Goal: Information Seeking & Learning: Learn about a topic

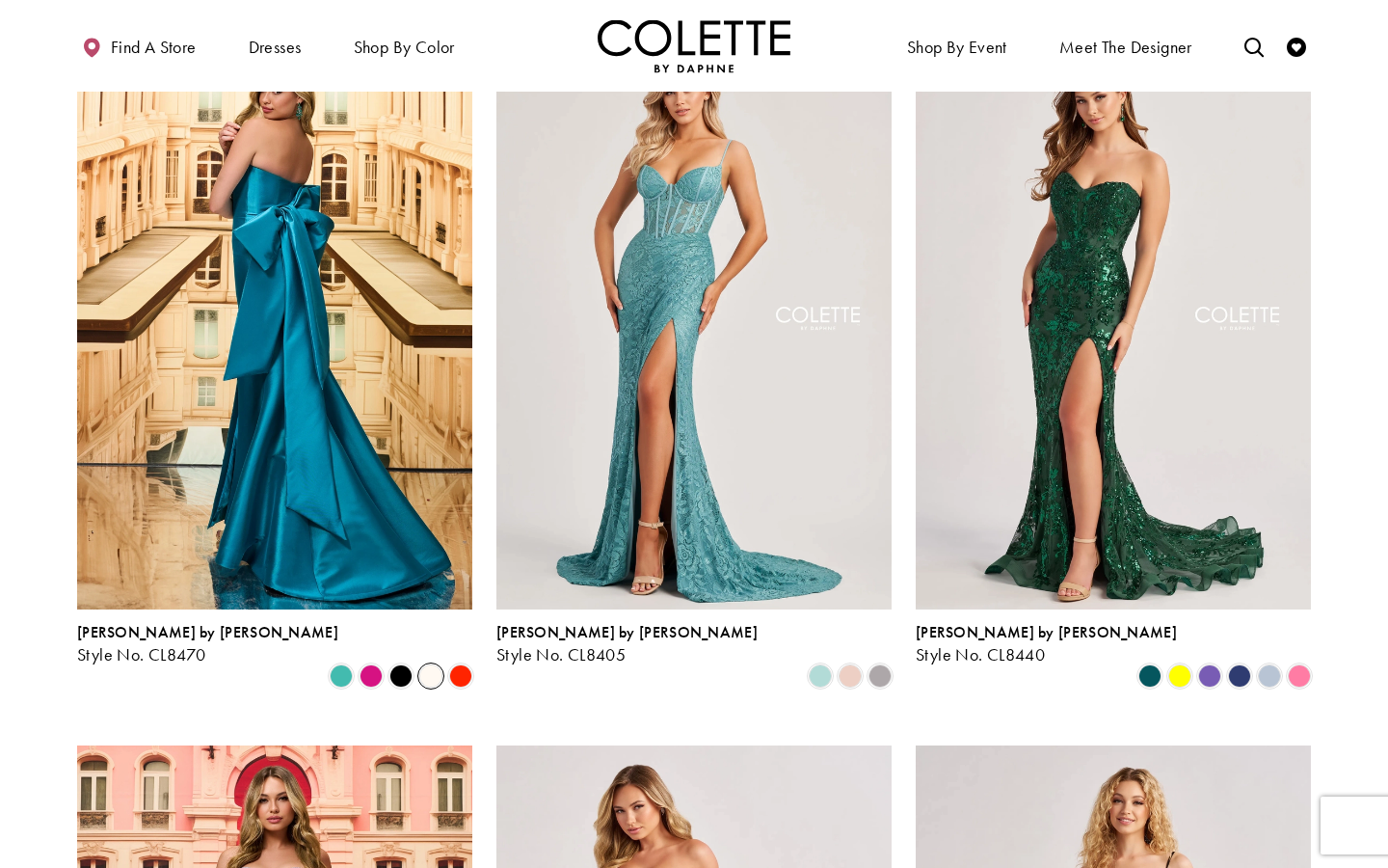
scroll to position [524, 0]
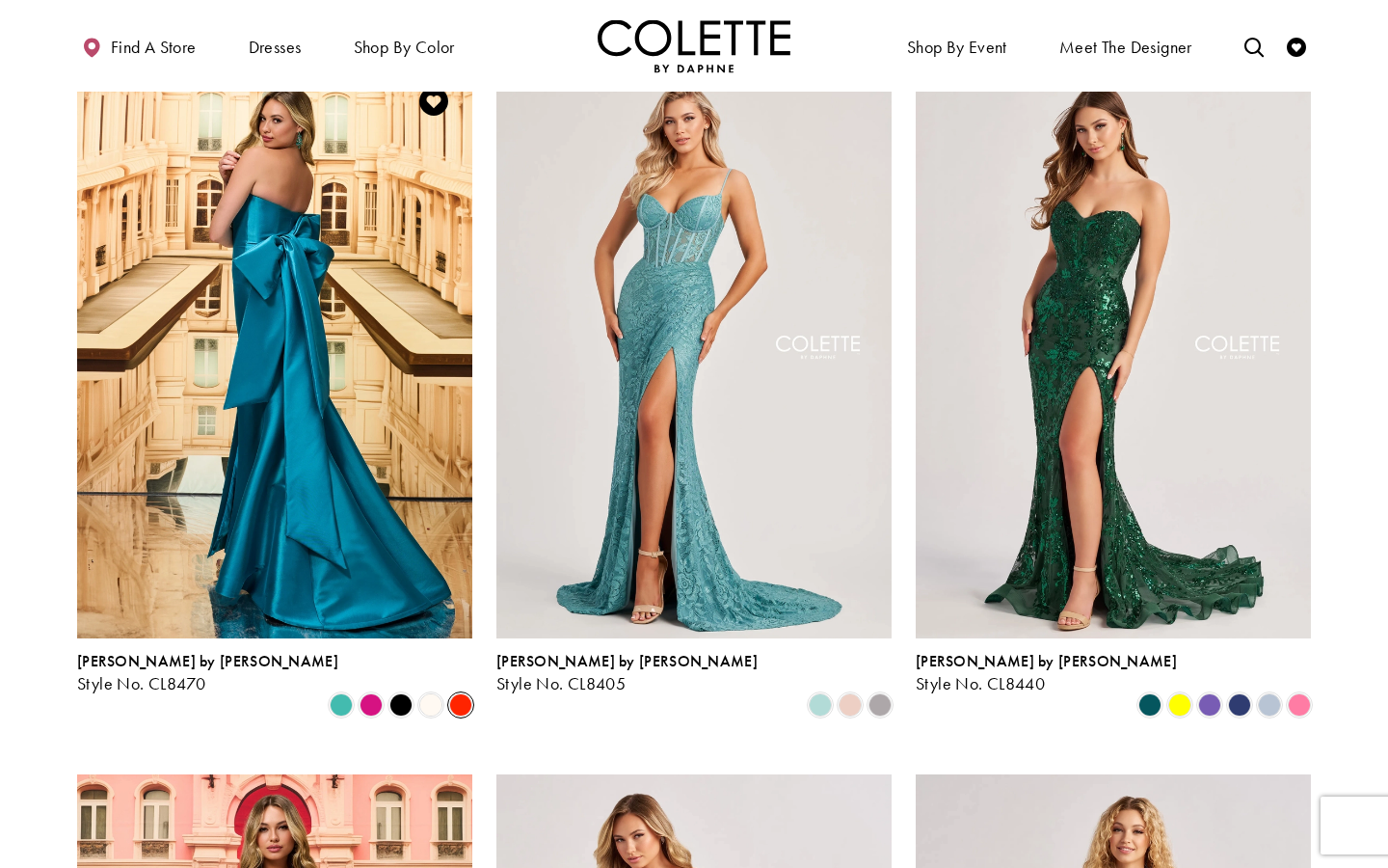
click at [465, 693] on span "Product List" at bounding box center [461, 705] width 23 height 23
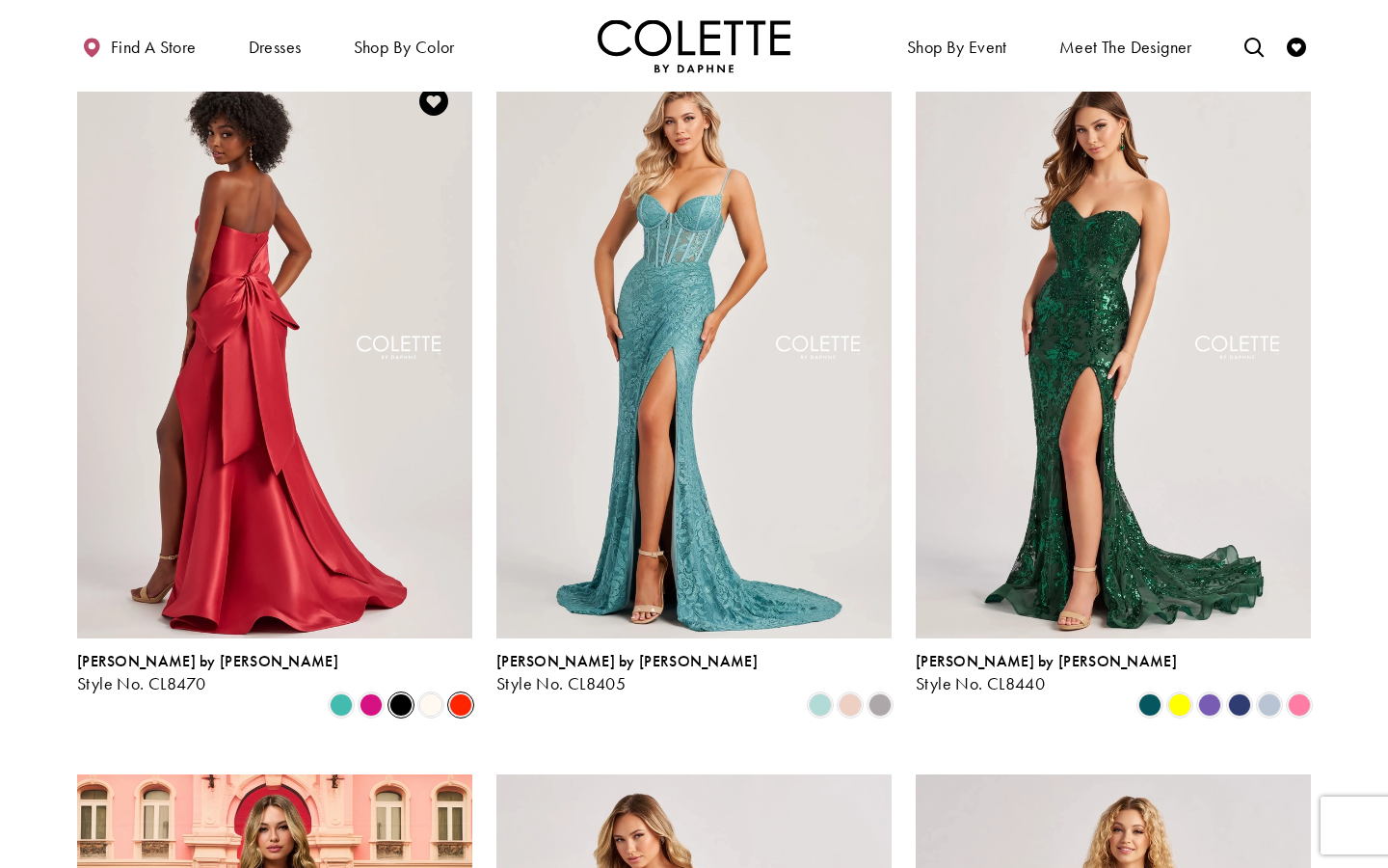
click at [391, 693] on span "Product List" at bounding box center [401, 705] width 23 height 23
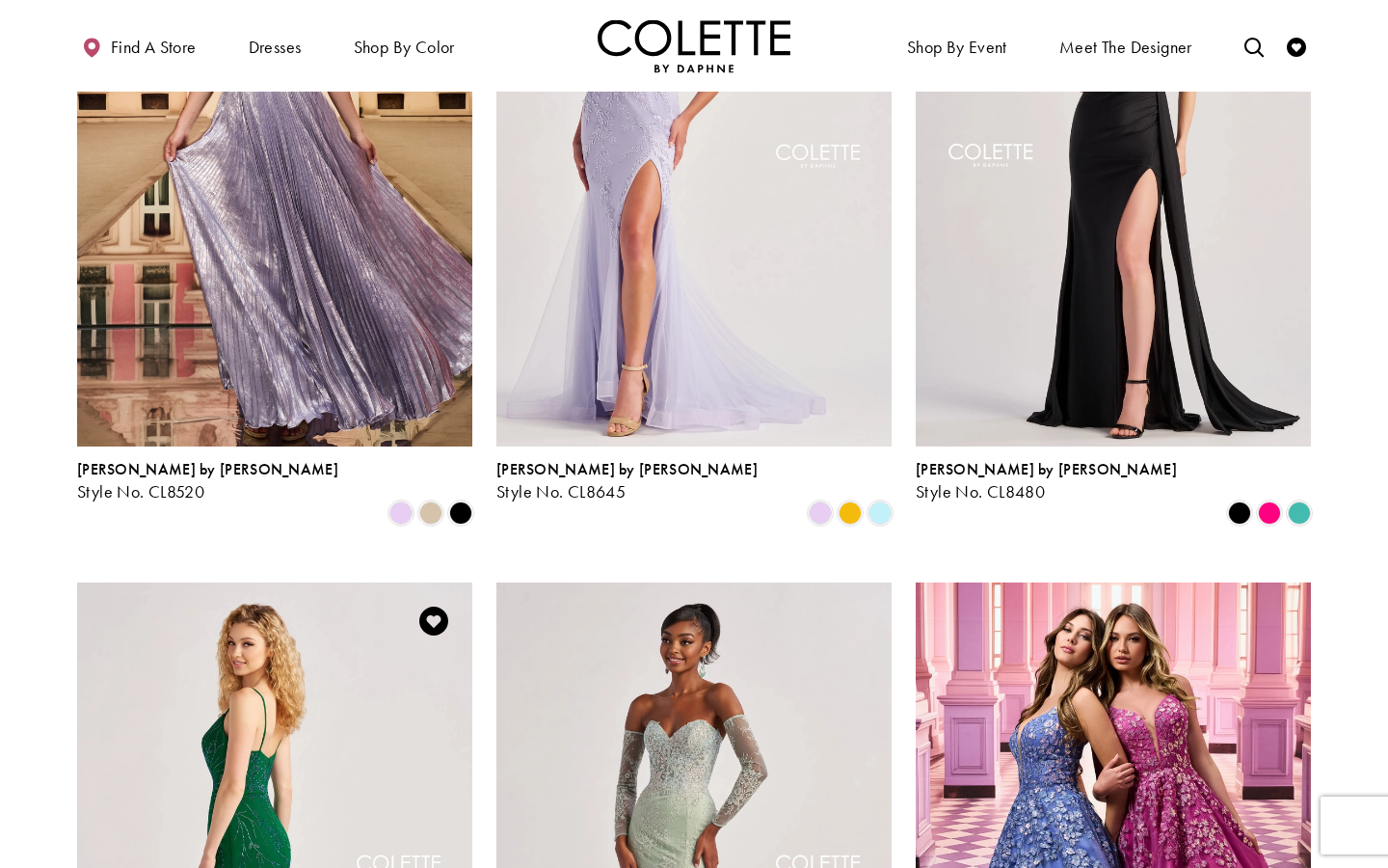
scroll to position [1432, 0]
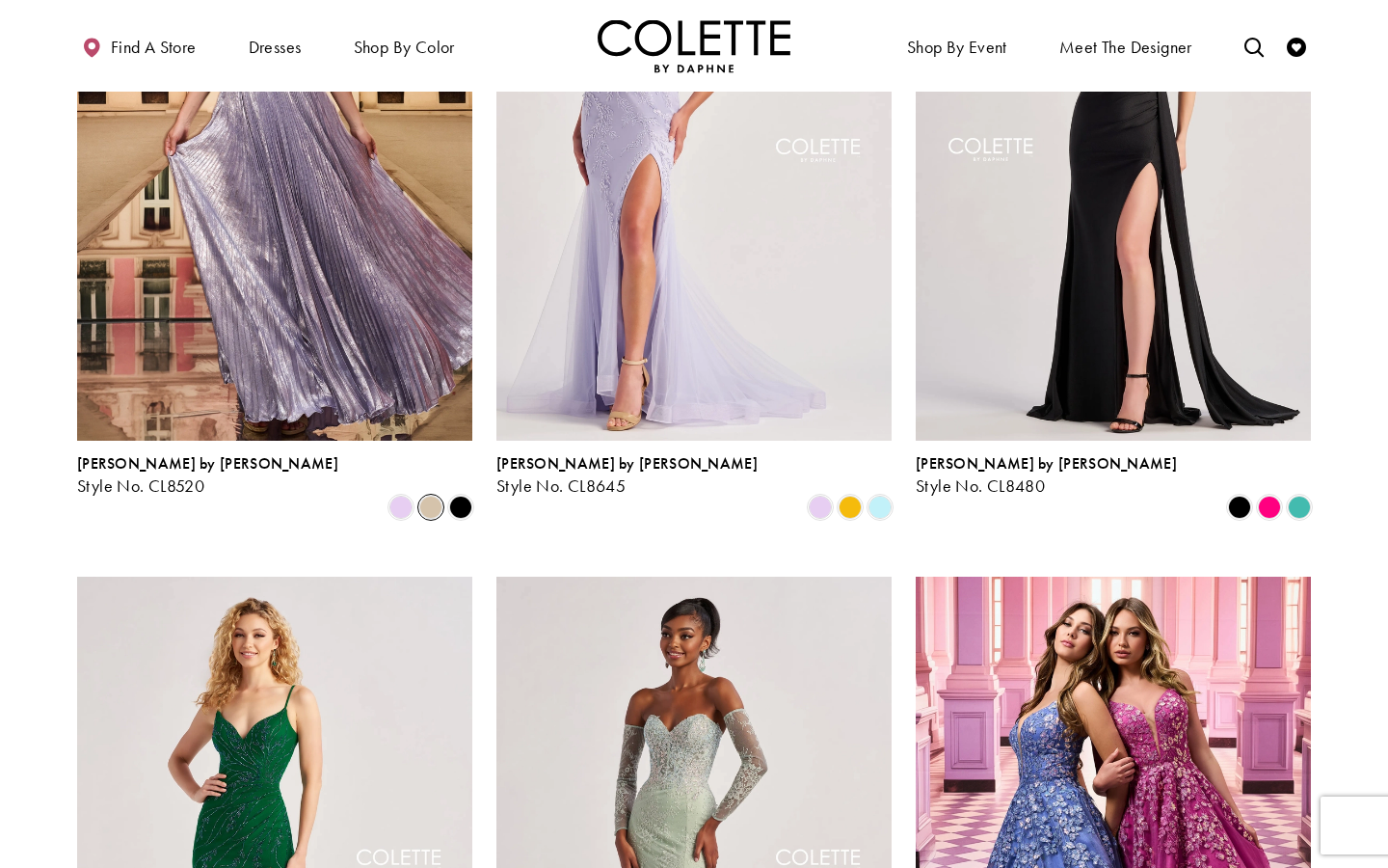
click at [429, 495] on span "Product List" at bounding box center [431, 507] width 23 height 23
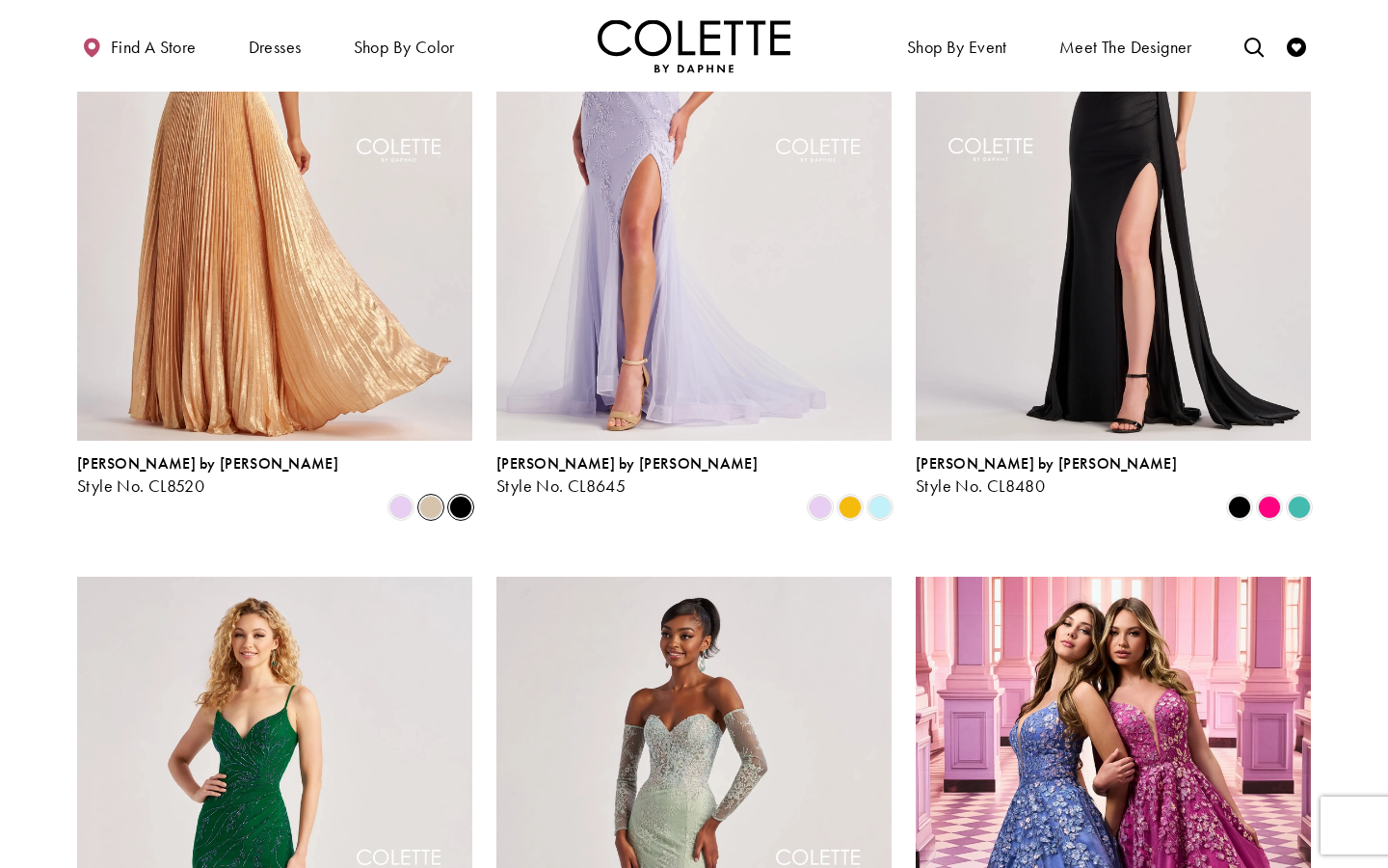
click at [456, 495] on span "Product List" at bounding box center [461, 507] width 23 height 23
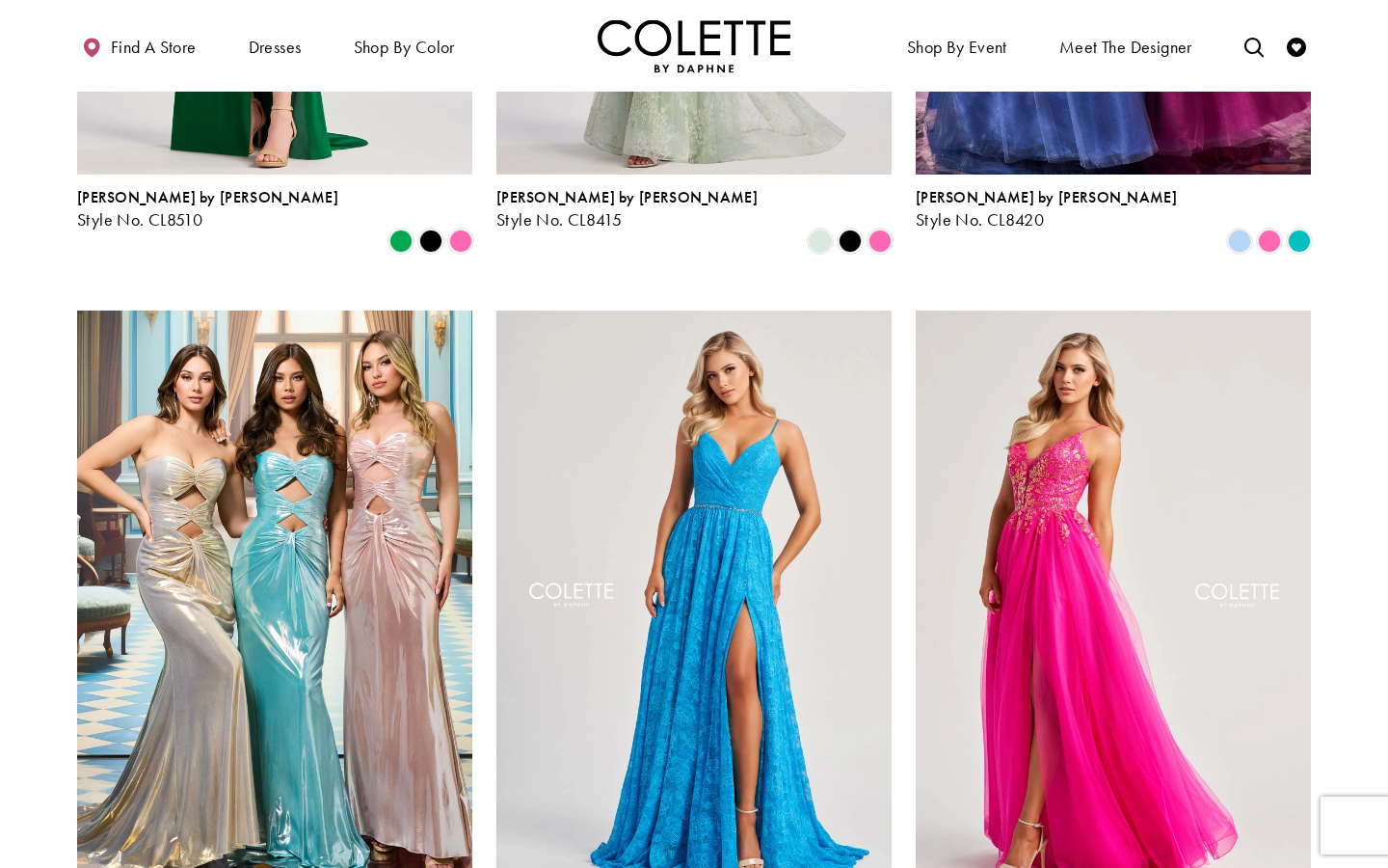
scroll to position [2488, 0]
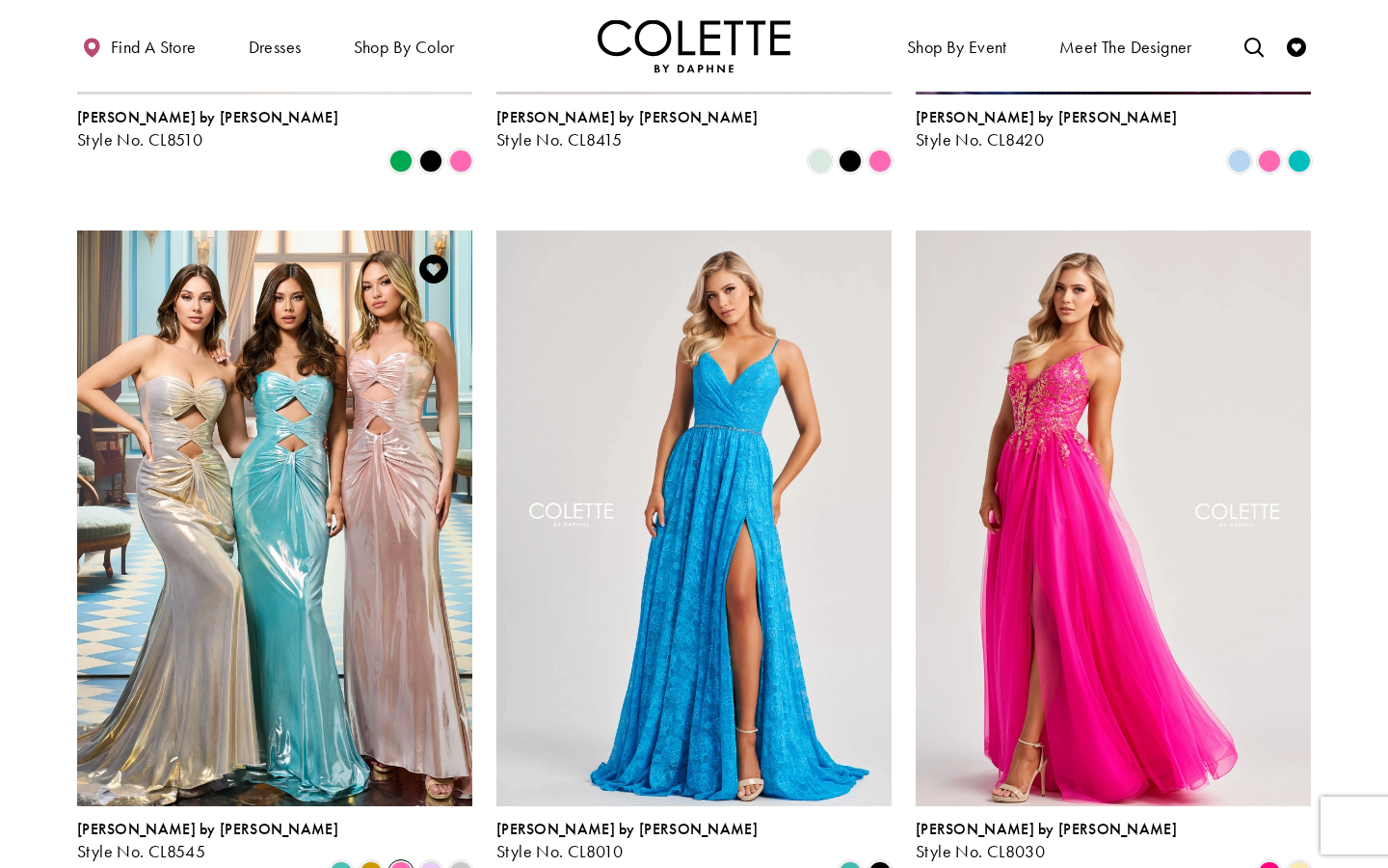
click at [408, 861] on span "Product List" at bounding box center [401, 873] width 23 height 23
click at [434, 861] on span "Product List" at bounding box center [431, 873] width 23 height 23
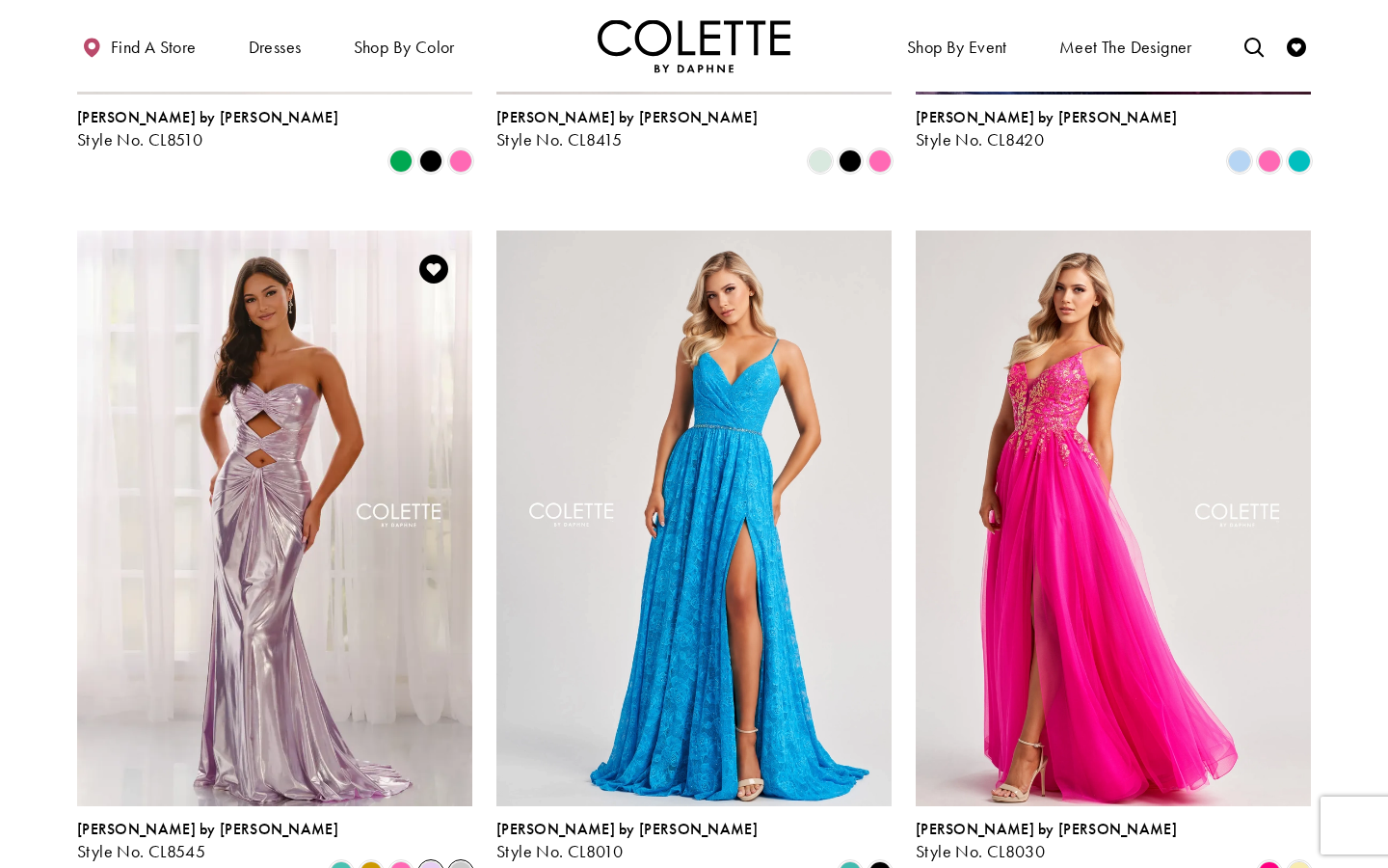
click at [469, 861] on span "Product List" at bounding box center [461, 873] width 23 height 23
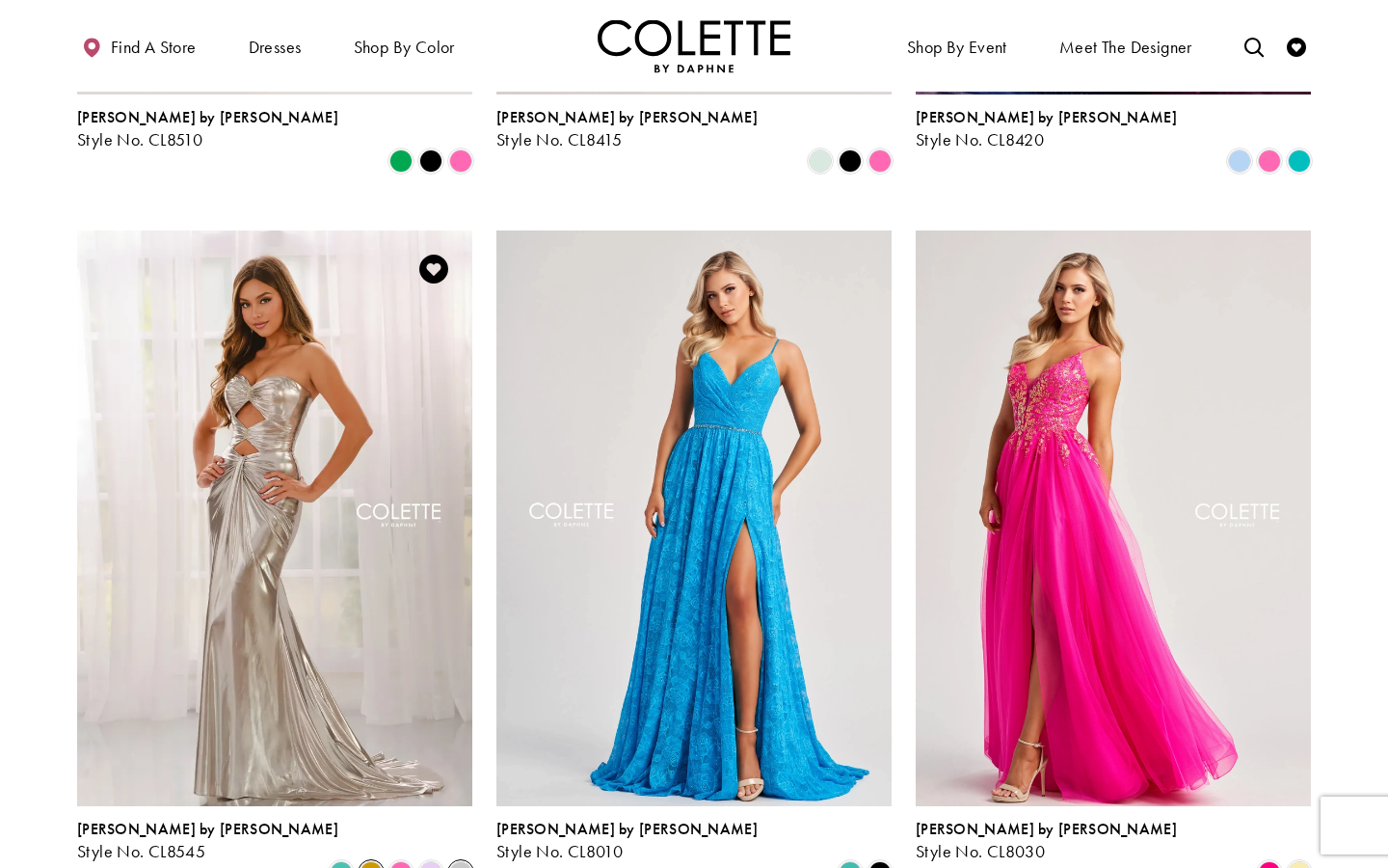
click at [374, 861] on span "Product List" at bounding box center [371, 873] width 23 height 23
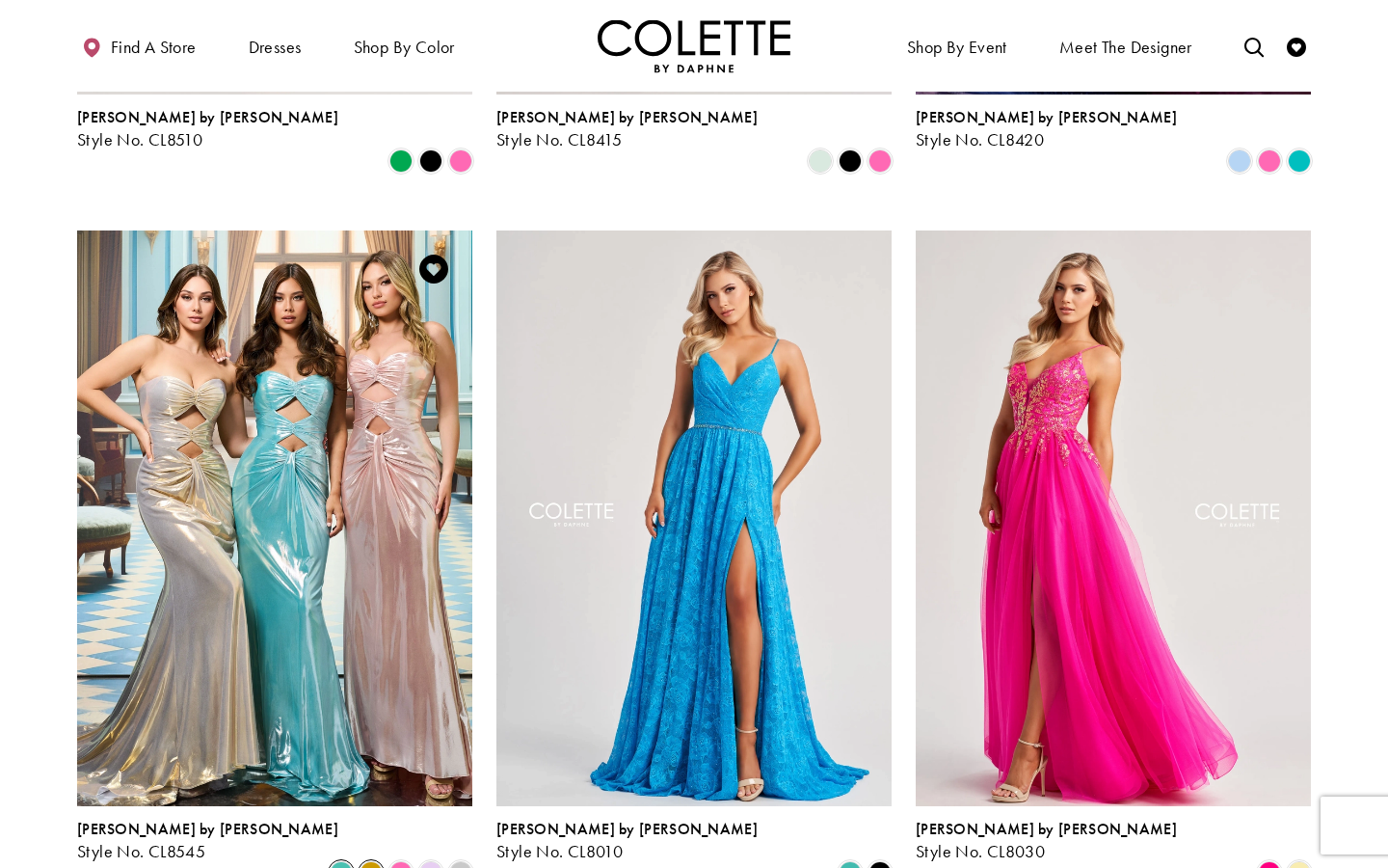
click at [339, 861] on span "Product List" at bounding box center [342, 873] width 23 height 23
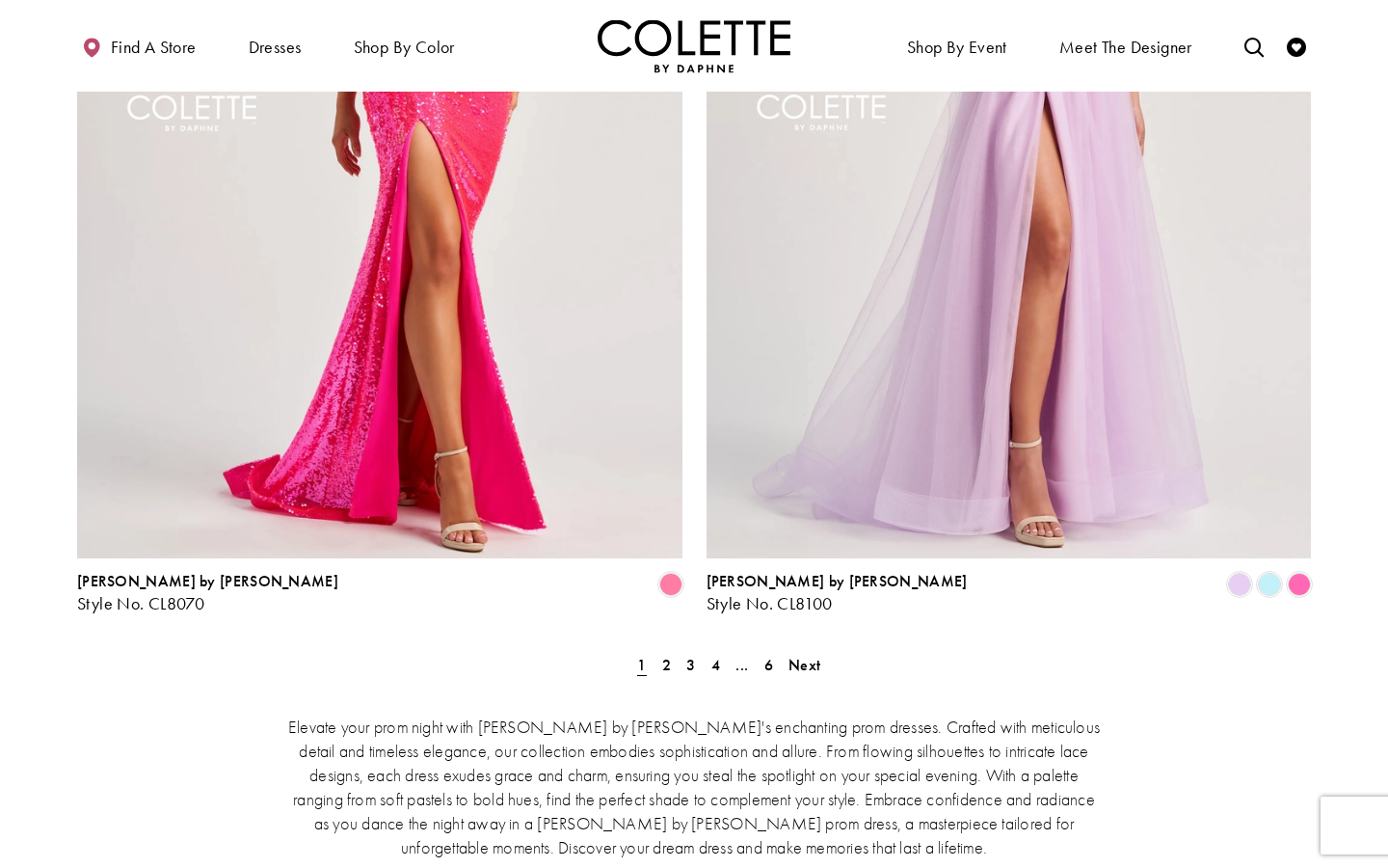
scroll to position [3756, 0]
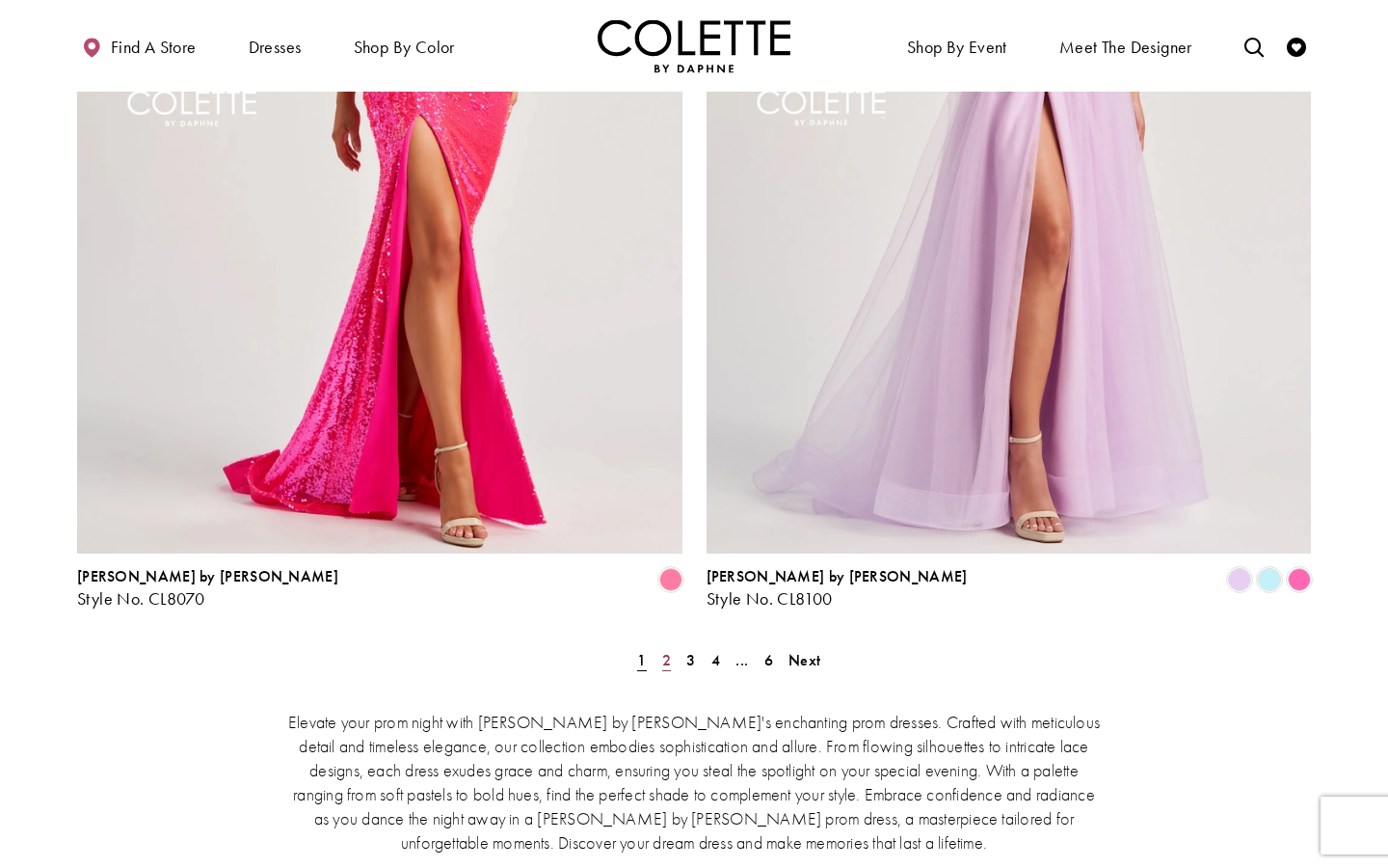
click at [667, 650] on span "2" at bounding box center [667, 660] width 9 height 21
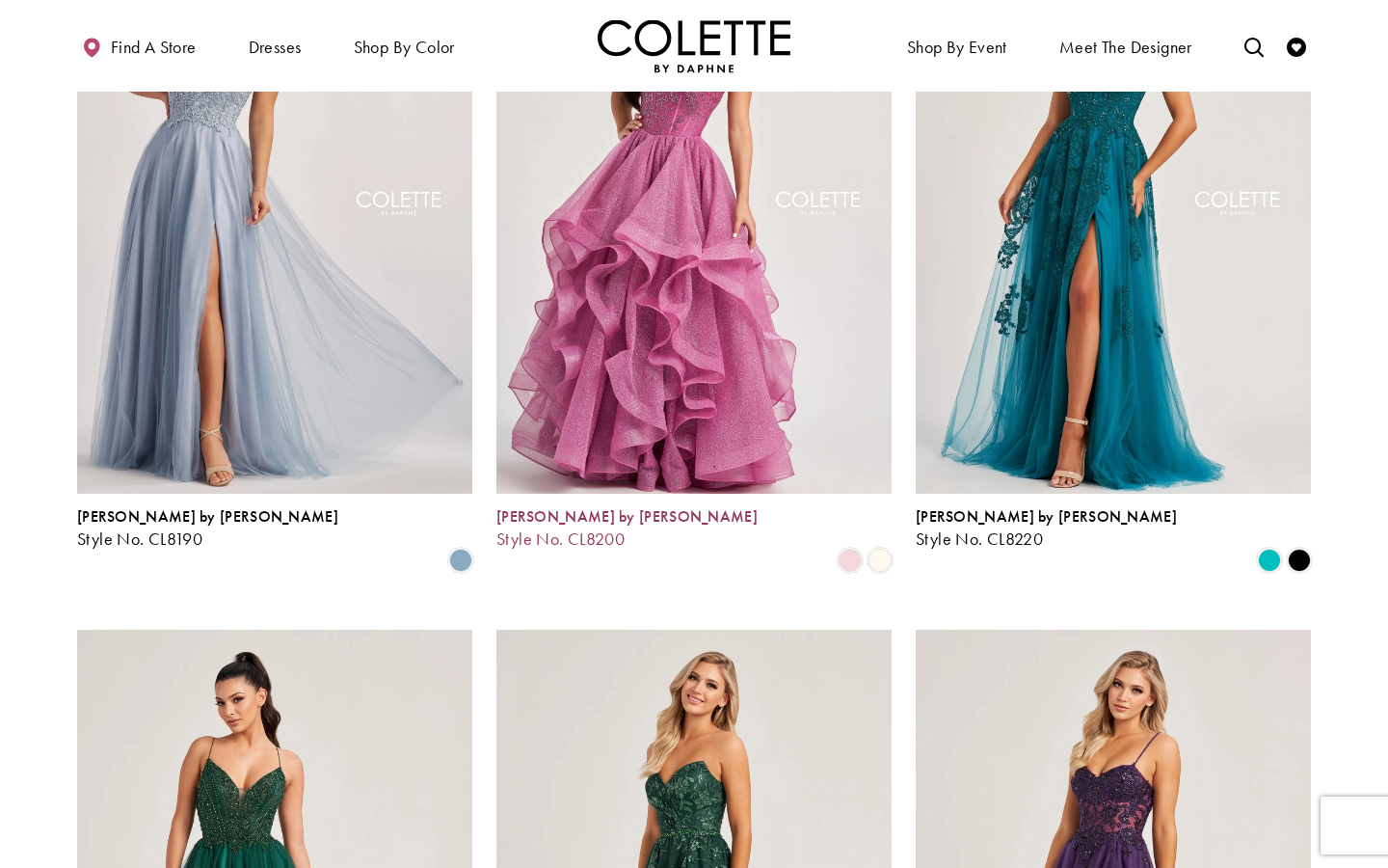
scroll to position [2130, 0]
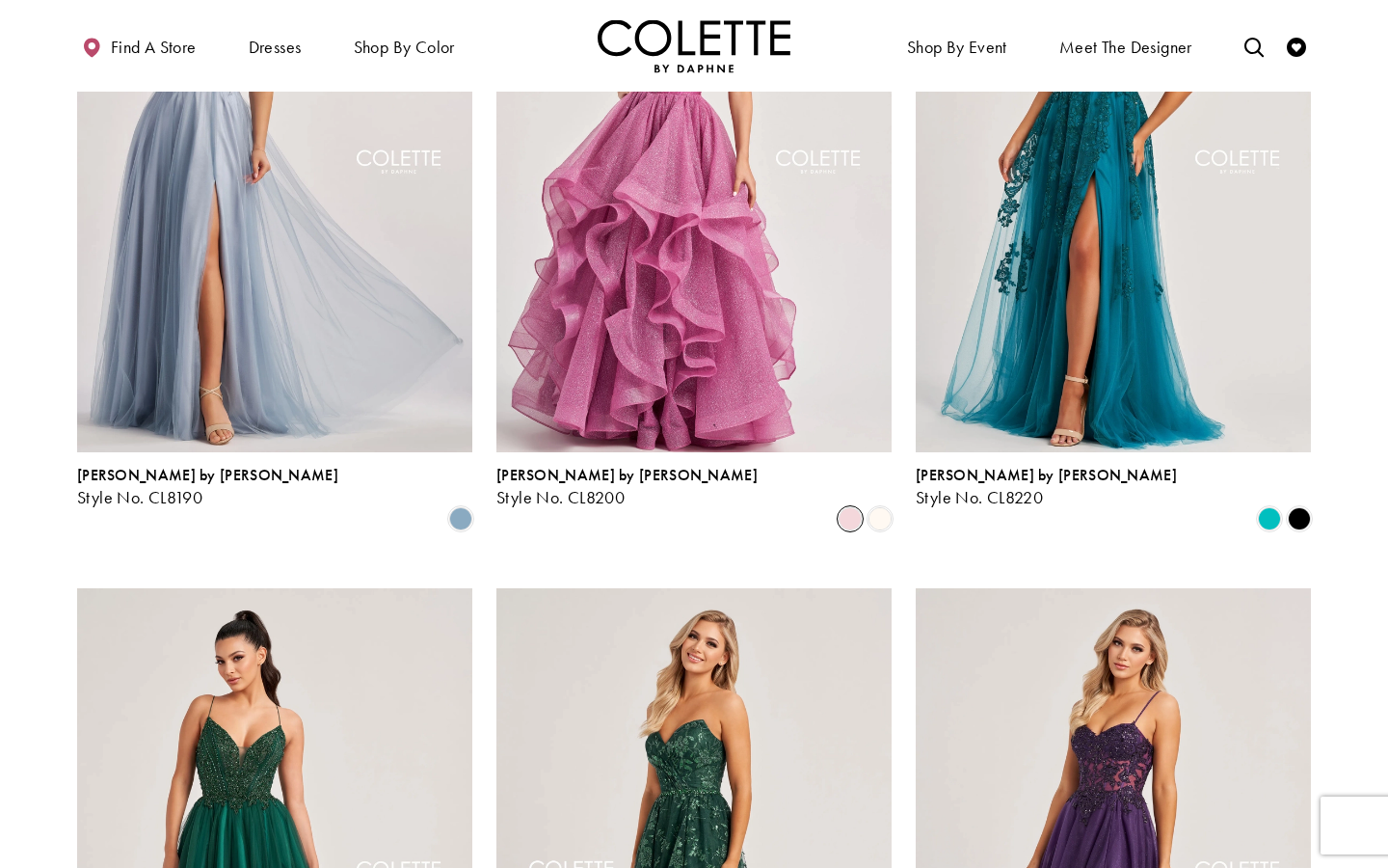
click at [853, 507] on span "Product List" at bounding box center [851, 519] width 23 height 23
click at [880, 507] on span "Product List" at bounding box center [880, 519] width 23 height 23
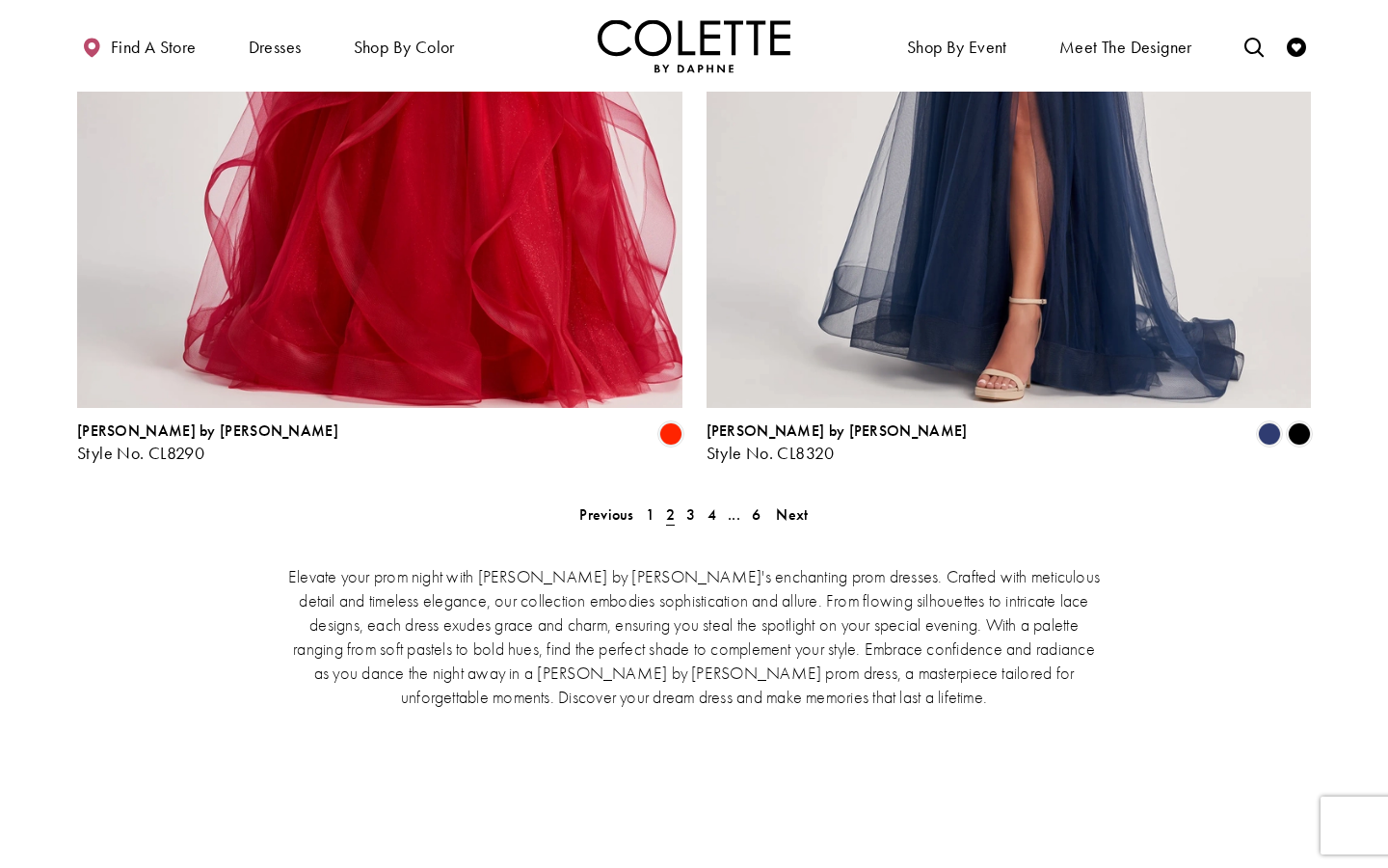
scroll to position [3952, 0]
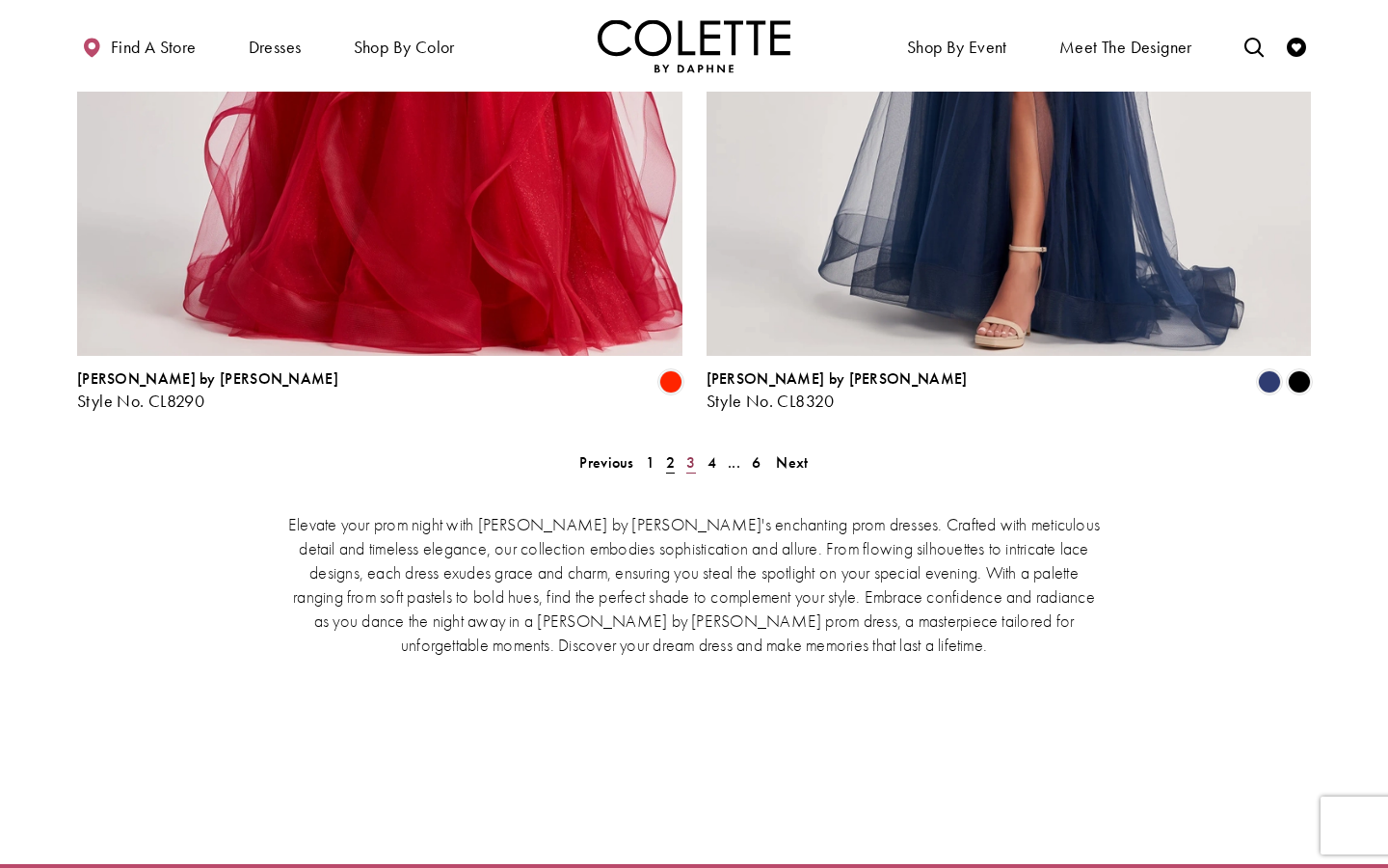
click at [691, 452] on span "3" at bounding box center [690, 462] width 9 height 21
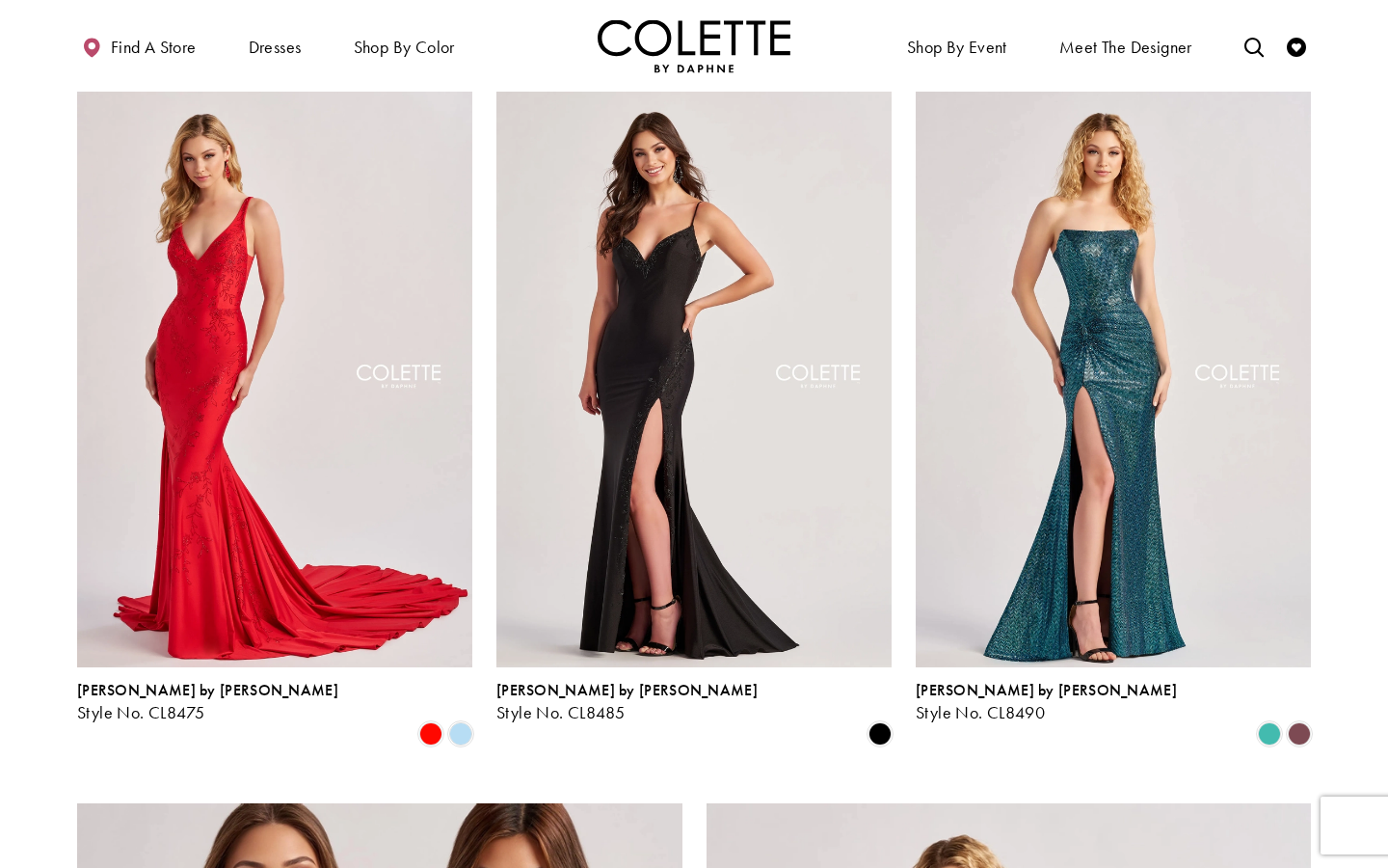
scroll to position [2628, 0]
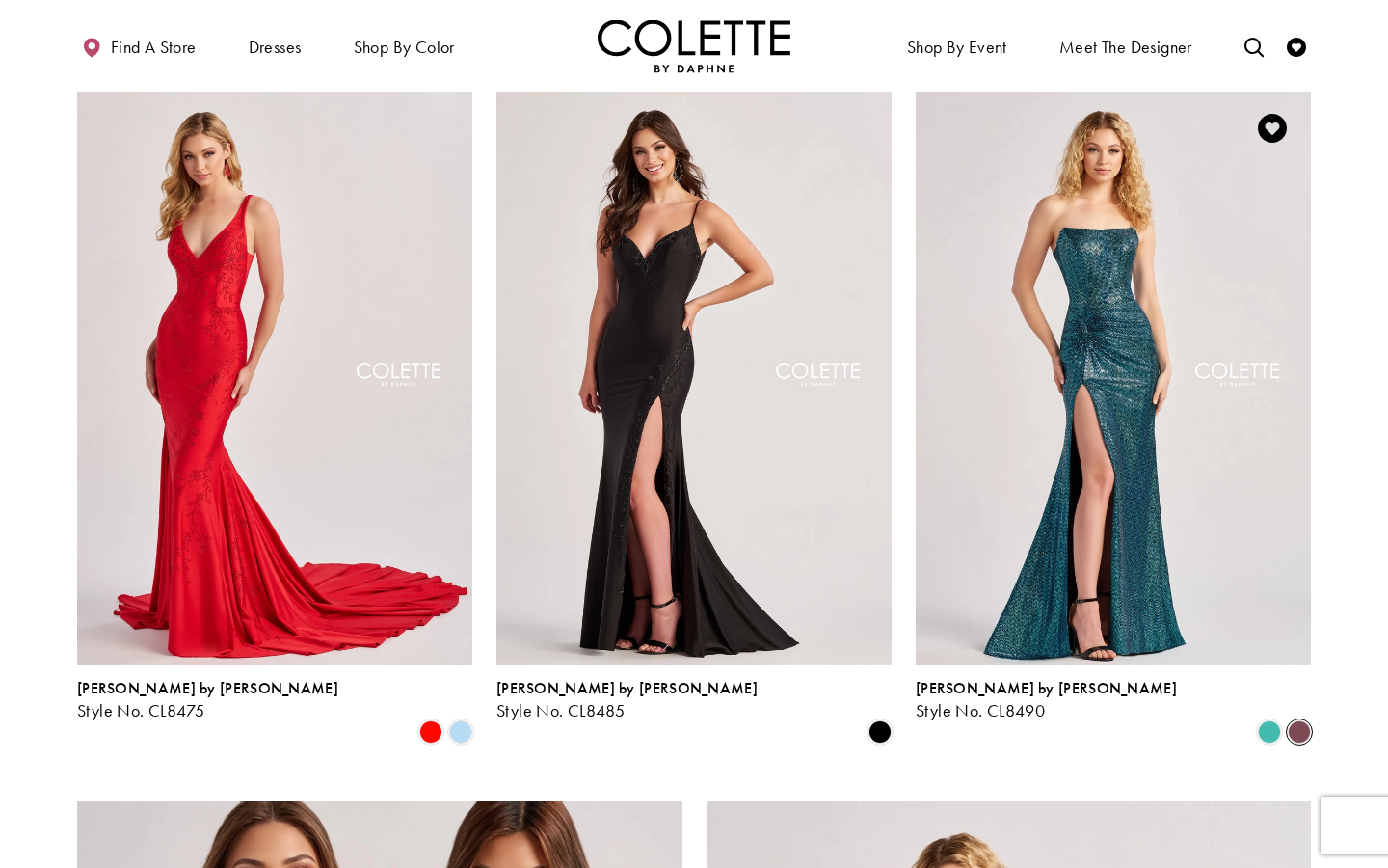
click at [1291, 720] on span "Product List" at bounding box center [1300, 732] width 23 height 23
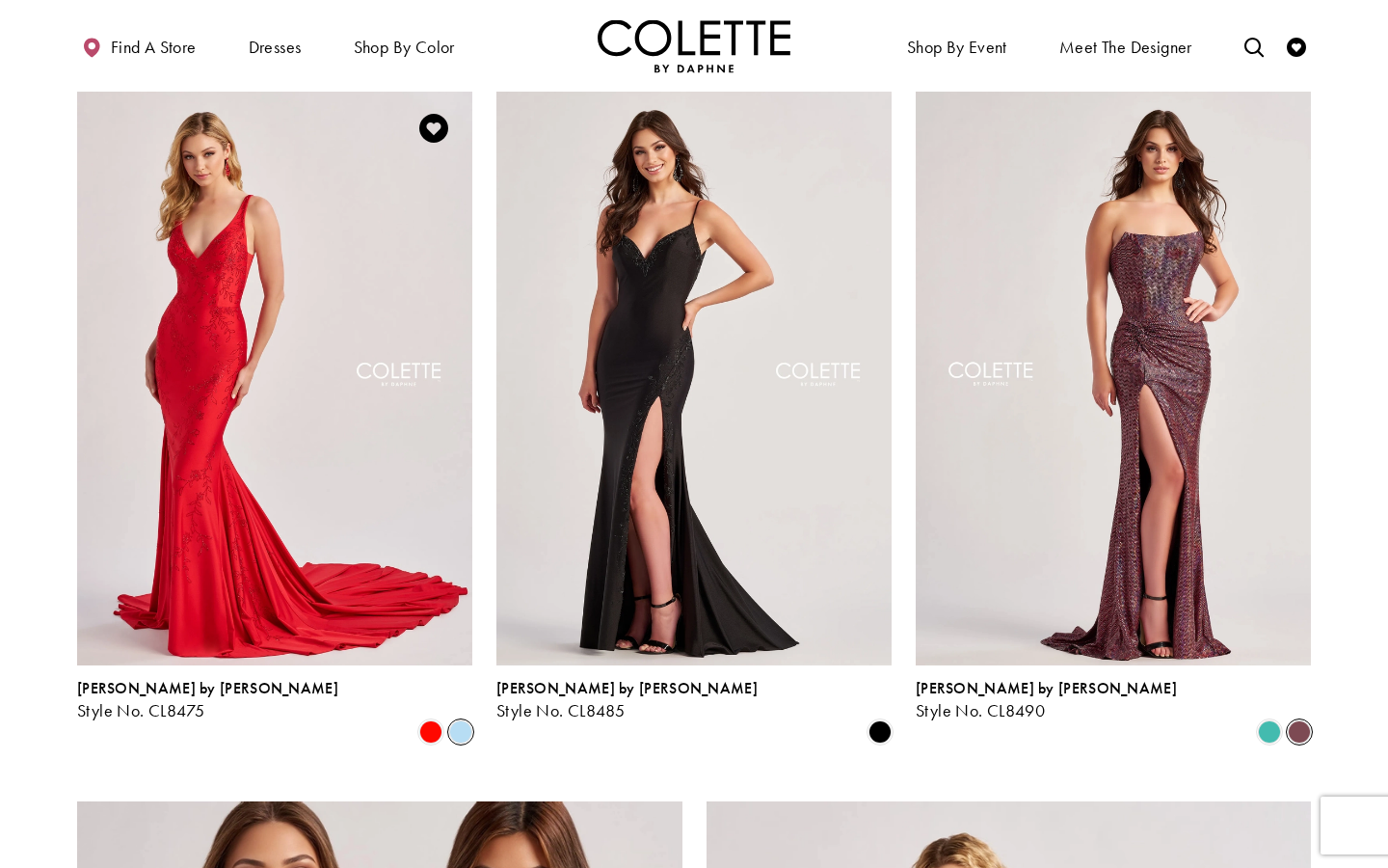
click at [461, 720] on span "Product List" at bounding box center [461, 732] width 23 height 23
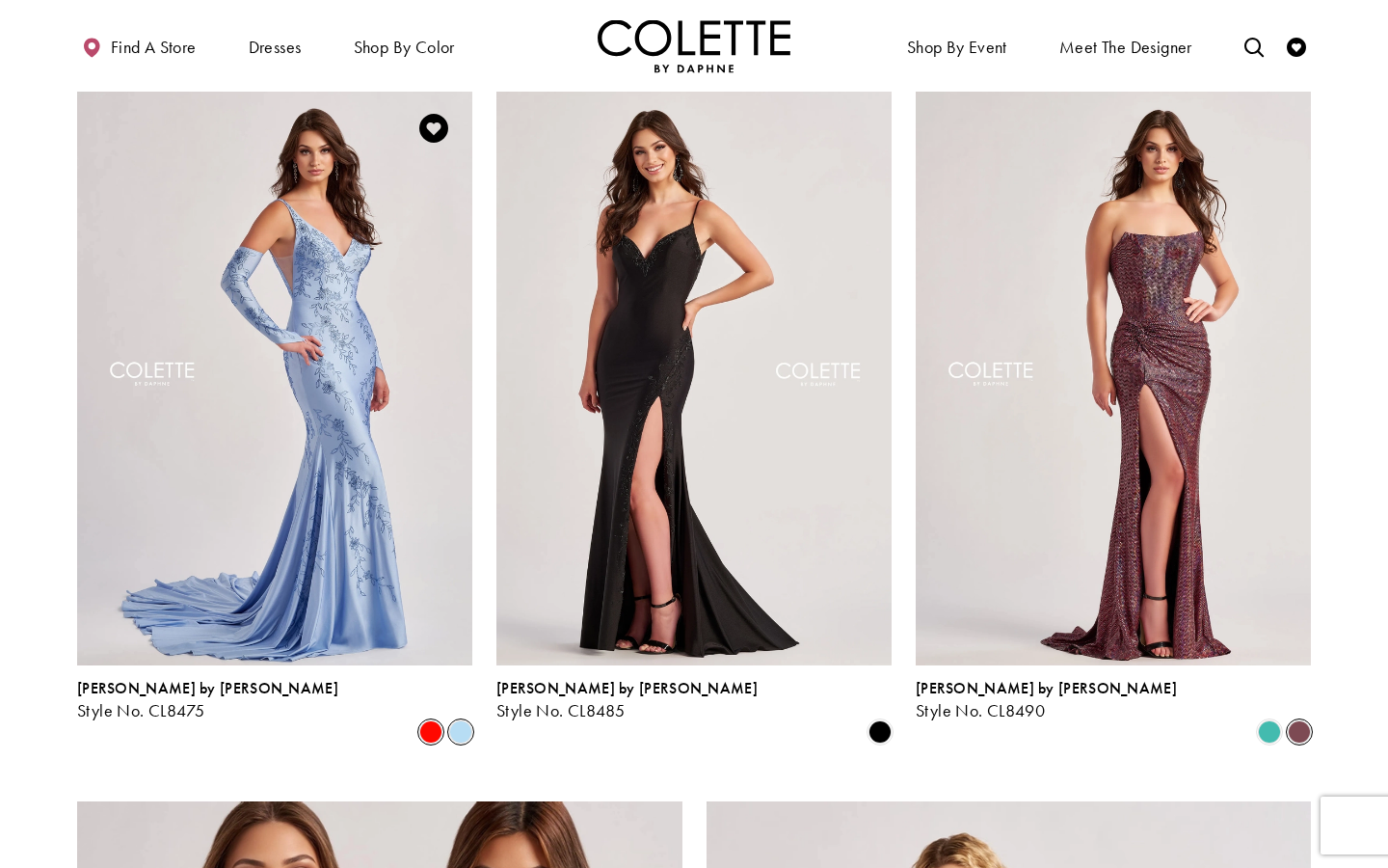
click at [423, 720] on span "Product List" at bounding box center [431, 732] width 23 height 23
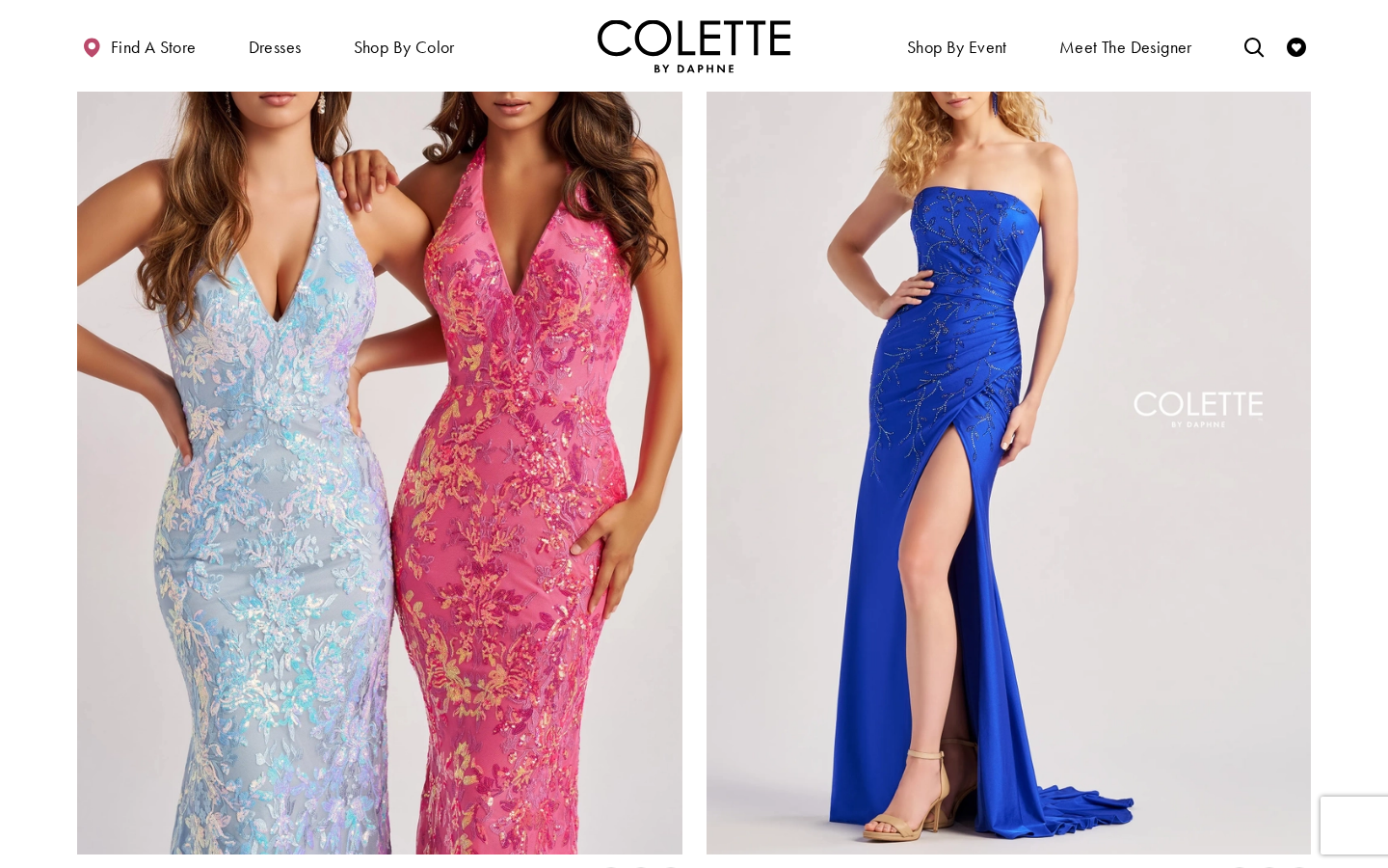
scroll to position [3458, 0]
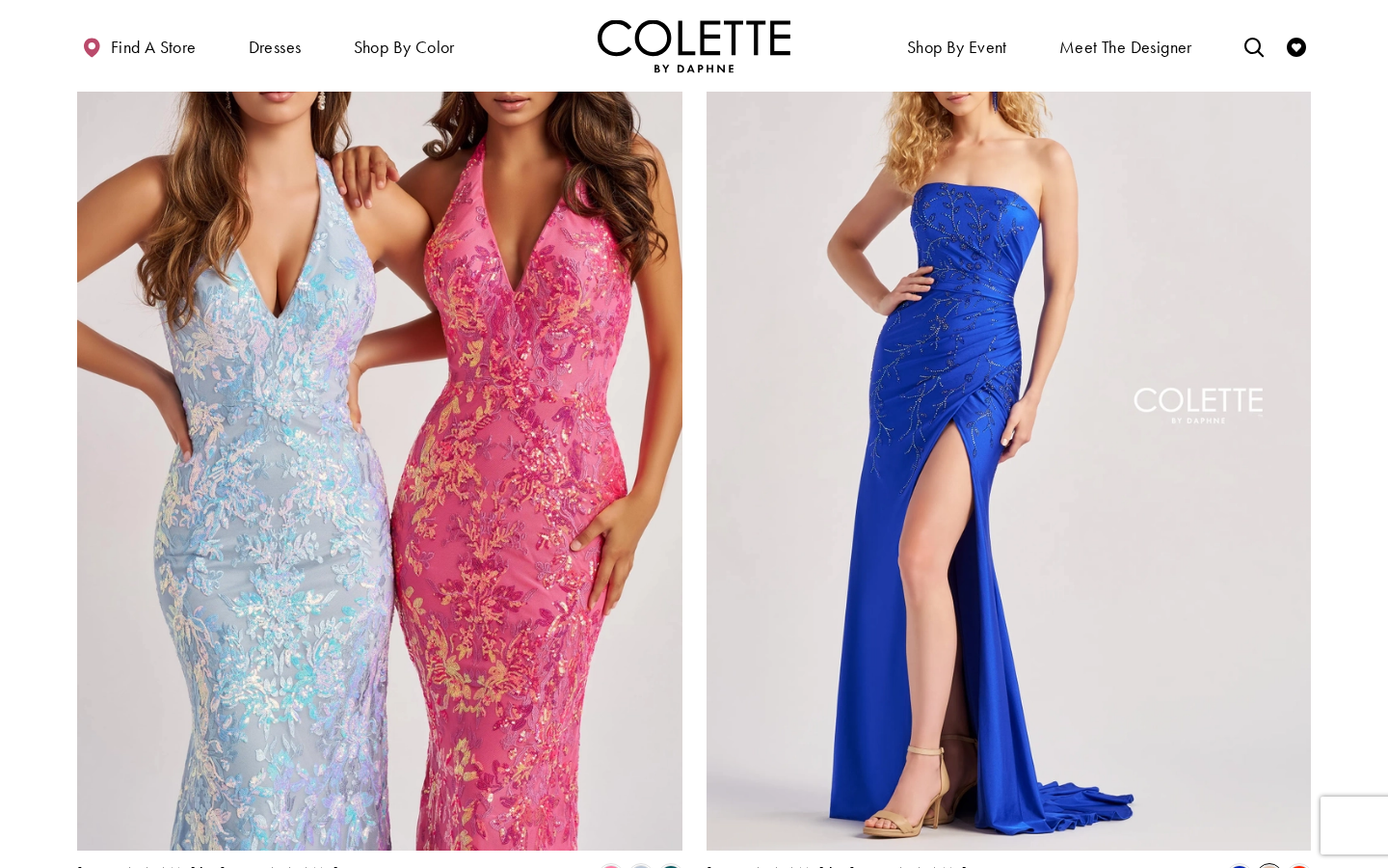
click at [1275, 865] on span "Product List" at bounding box center [1270, 877] width 23 height 23
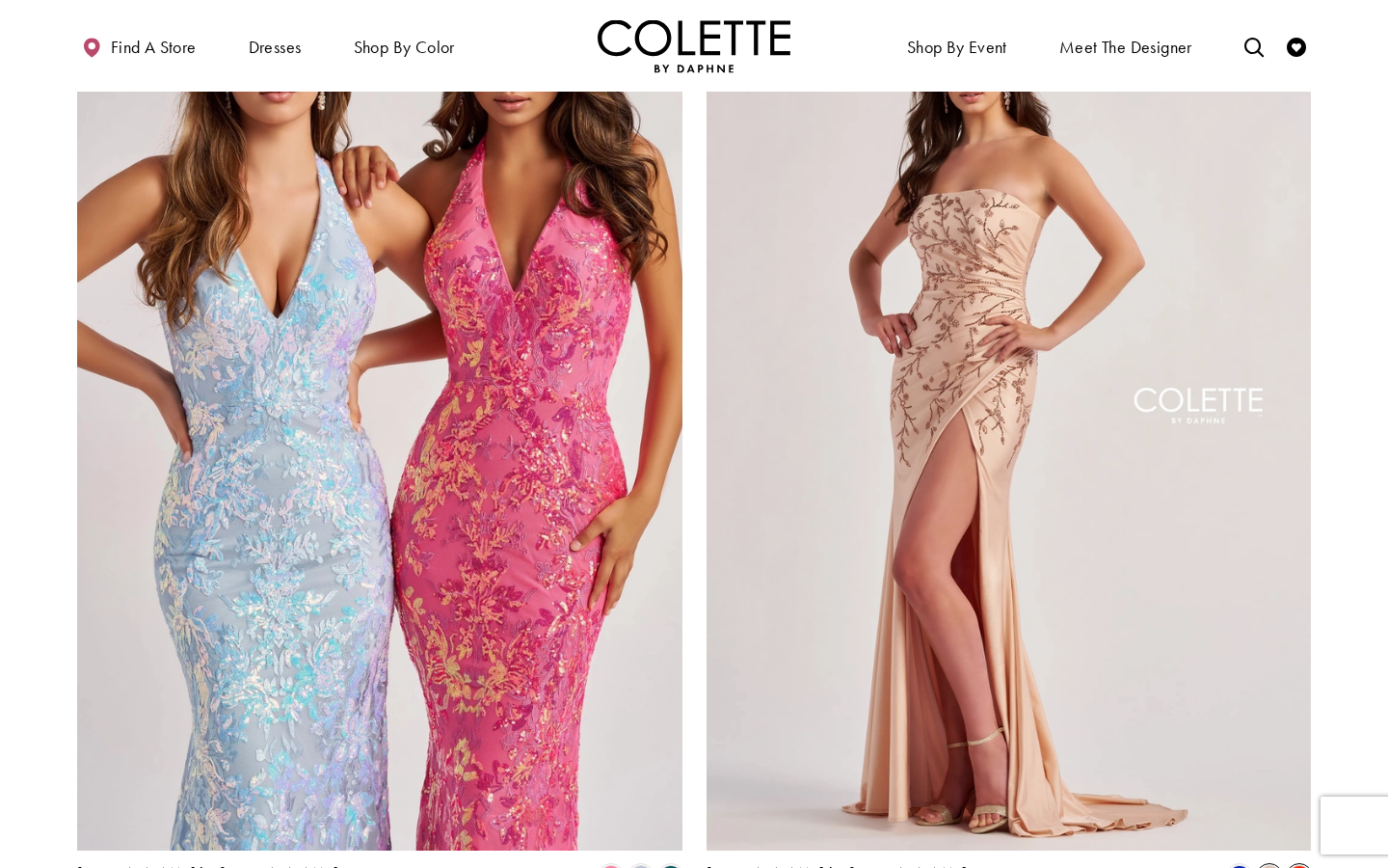
click at [1293, 865] on span "Product List" at bounding box center [1300, 877] width 23 height 23
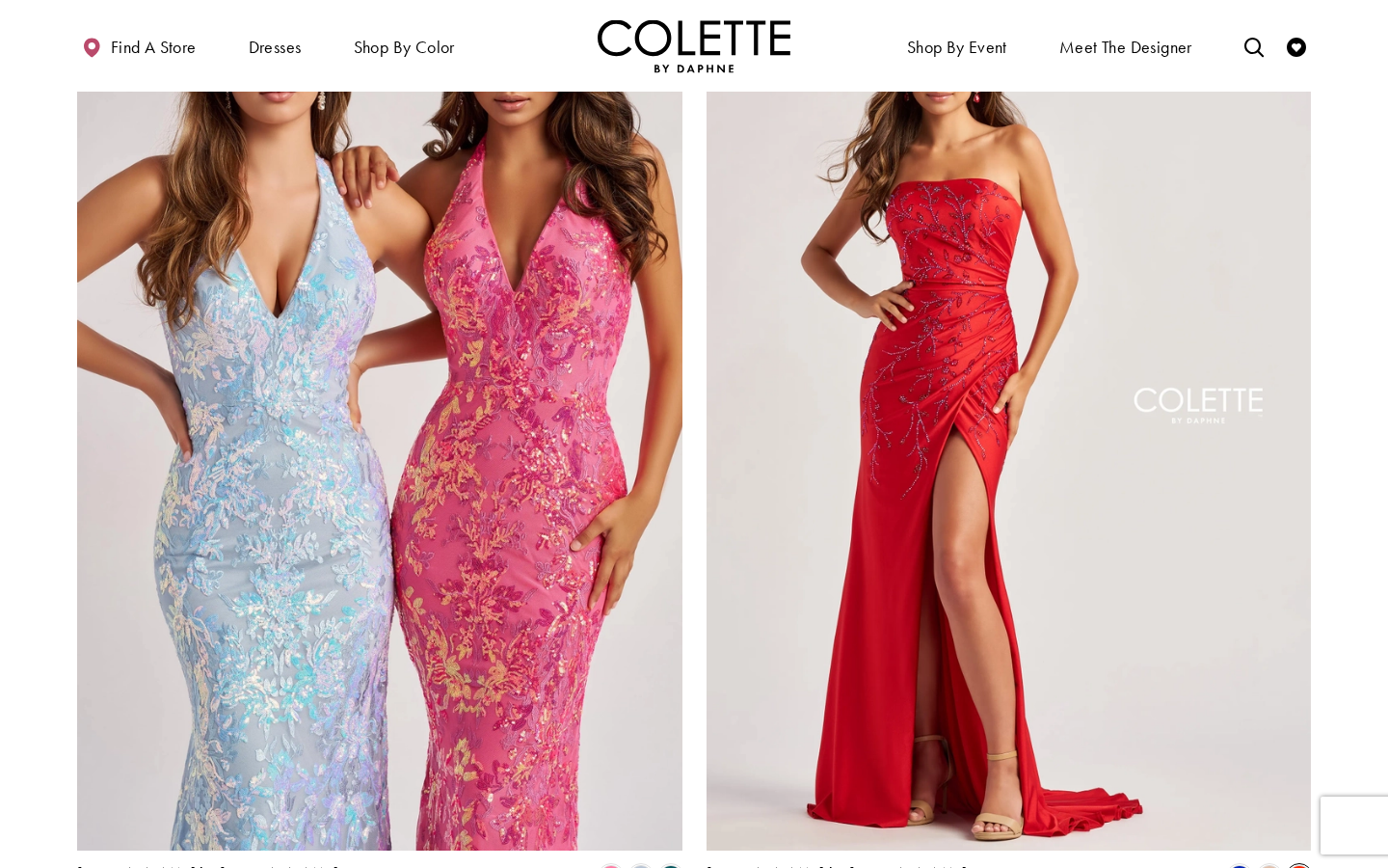
scroll to position [3729, 0]
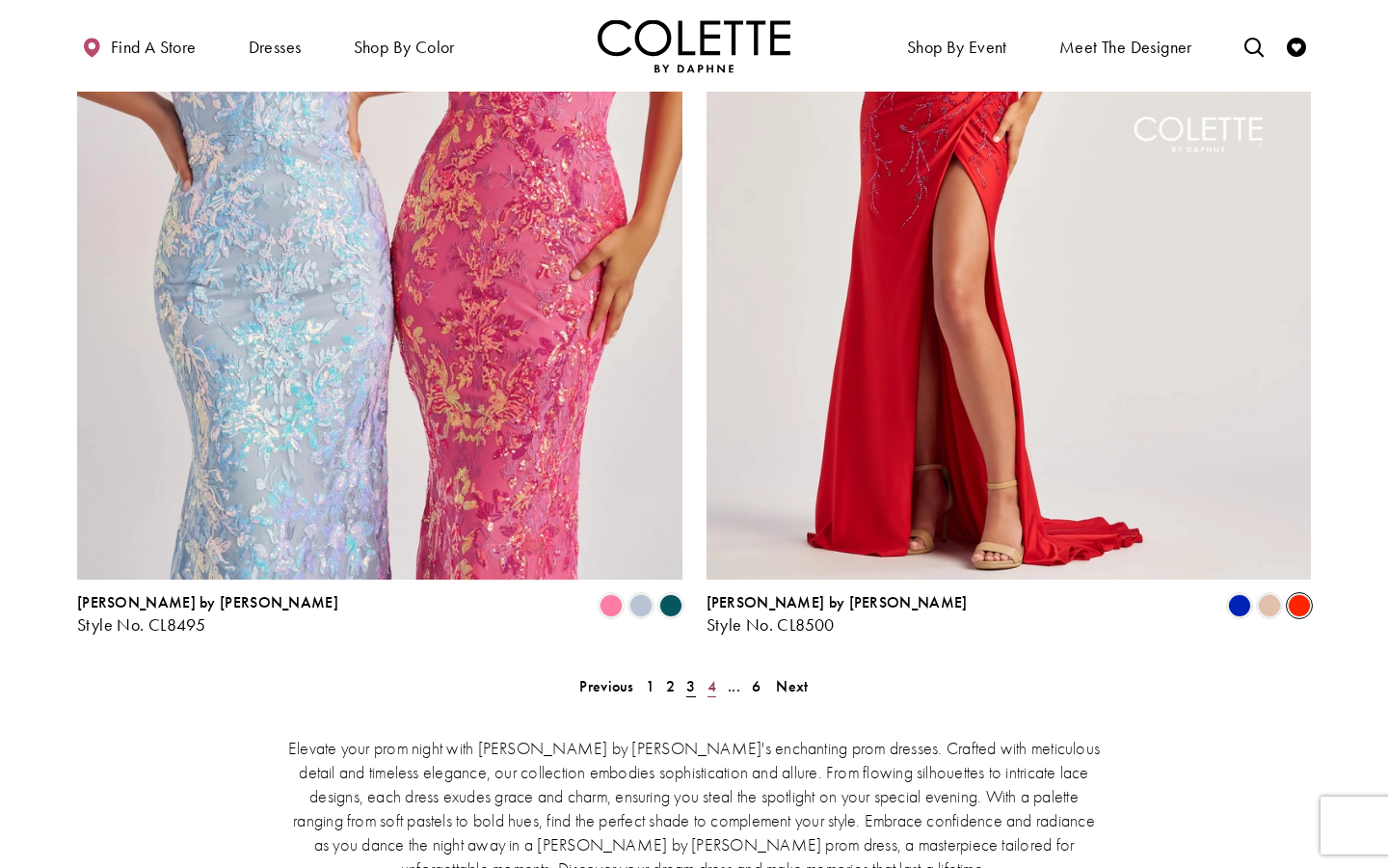
click at [714, 675] on span "4" at bounding box center [712, 685] width 9 height 21
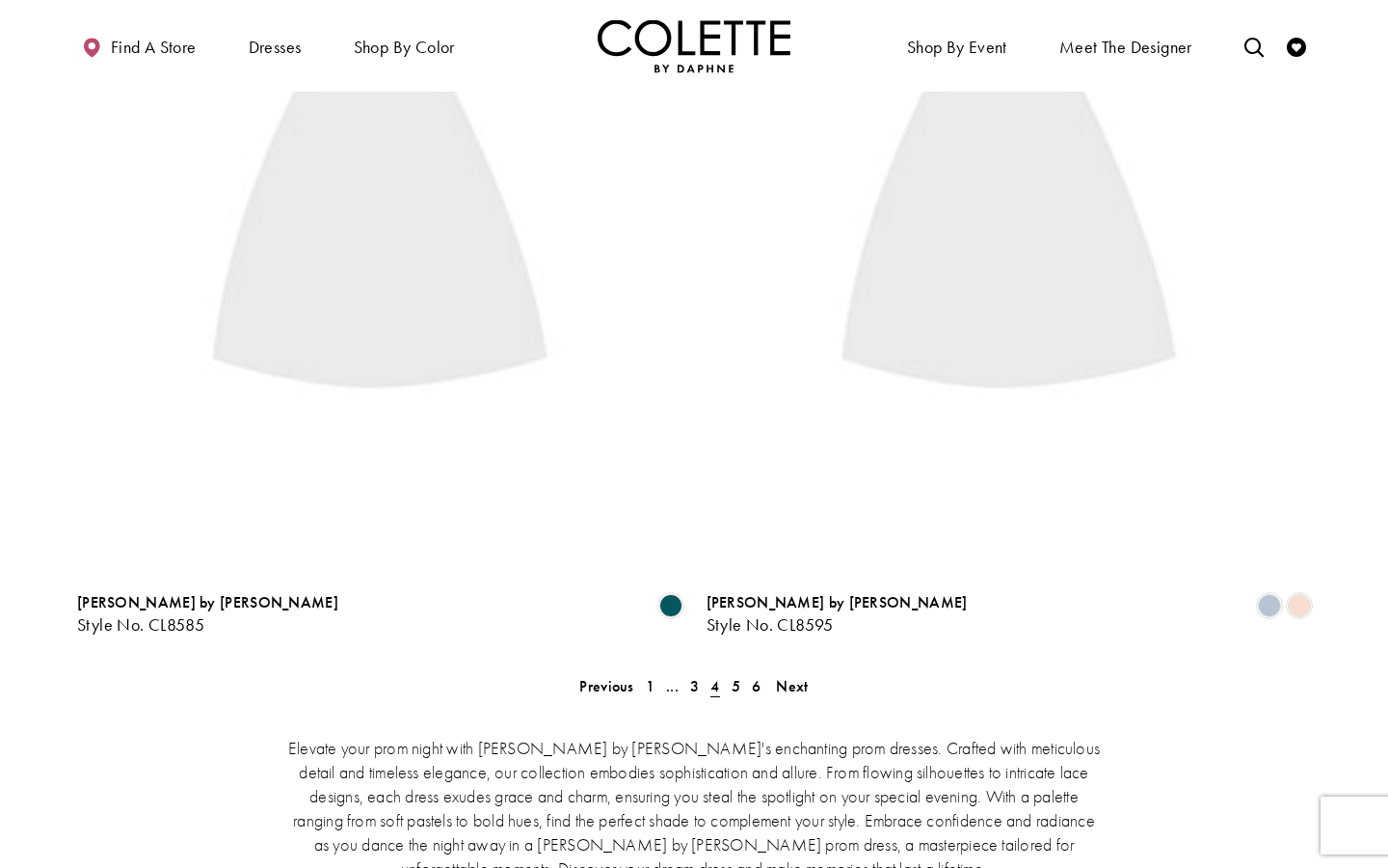
scroll to position [494, 0]
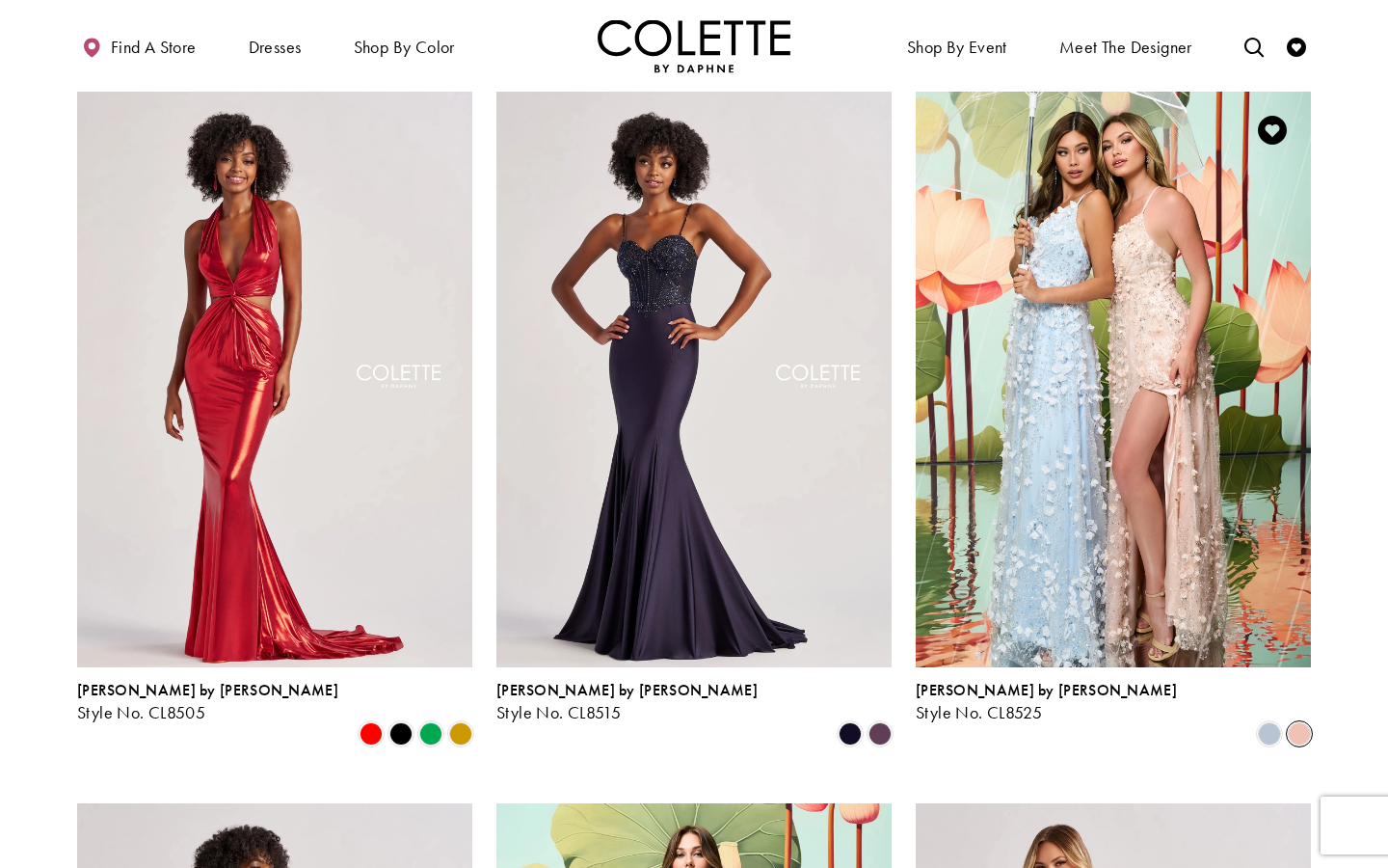
click at [1301, 722] on span "Product List" at bounding box center [1300, 734] width 23 height 23
click at [1278, 722] on span "Product List" at bounding box center [1270, 734] width 23 height 23
click at [1302, 722] on span "Product List" at bounding box center [1300, 734] width 23 height 23
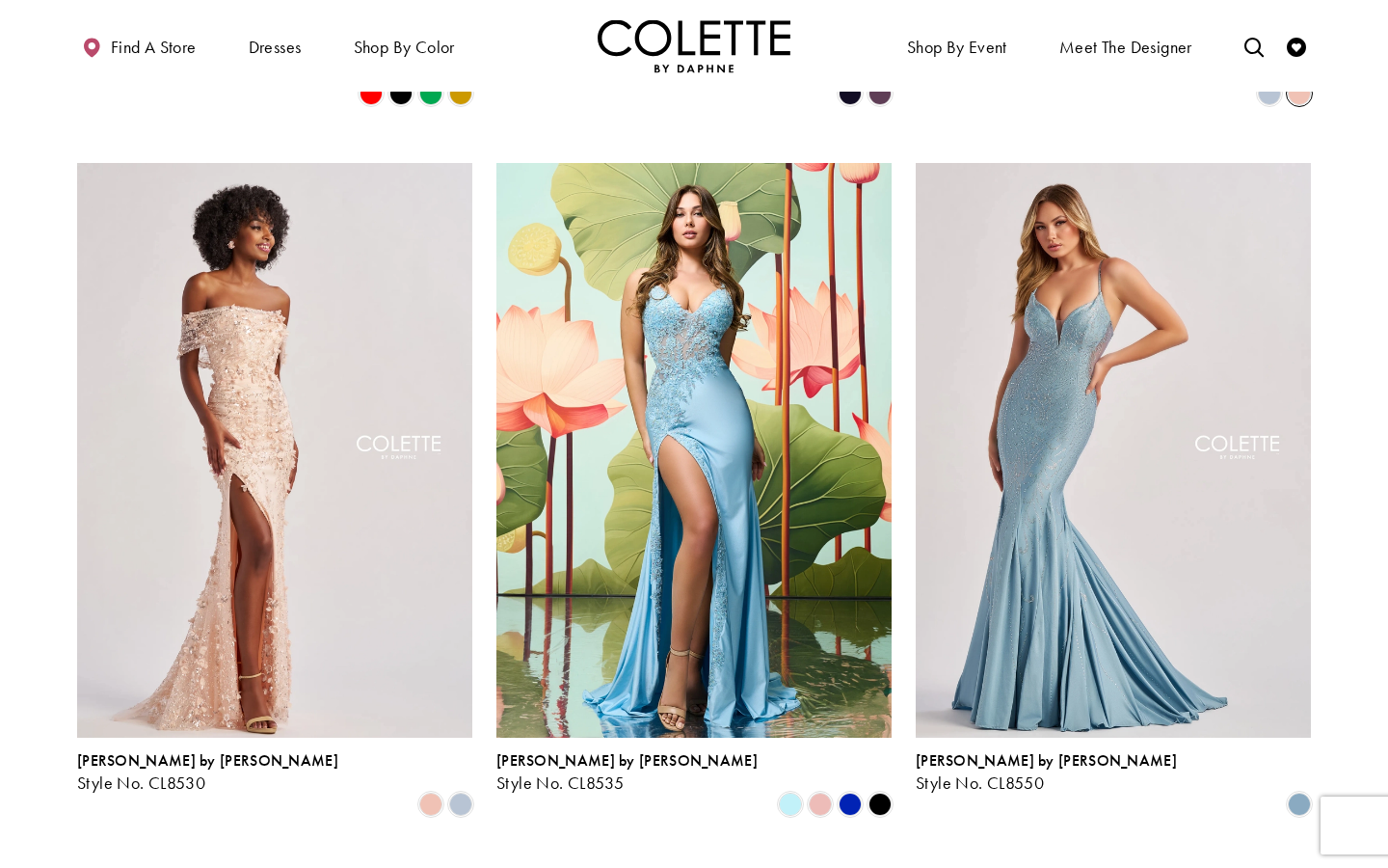
scroll to position [1198, 0]
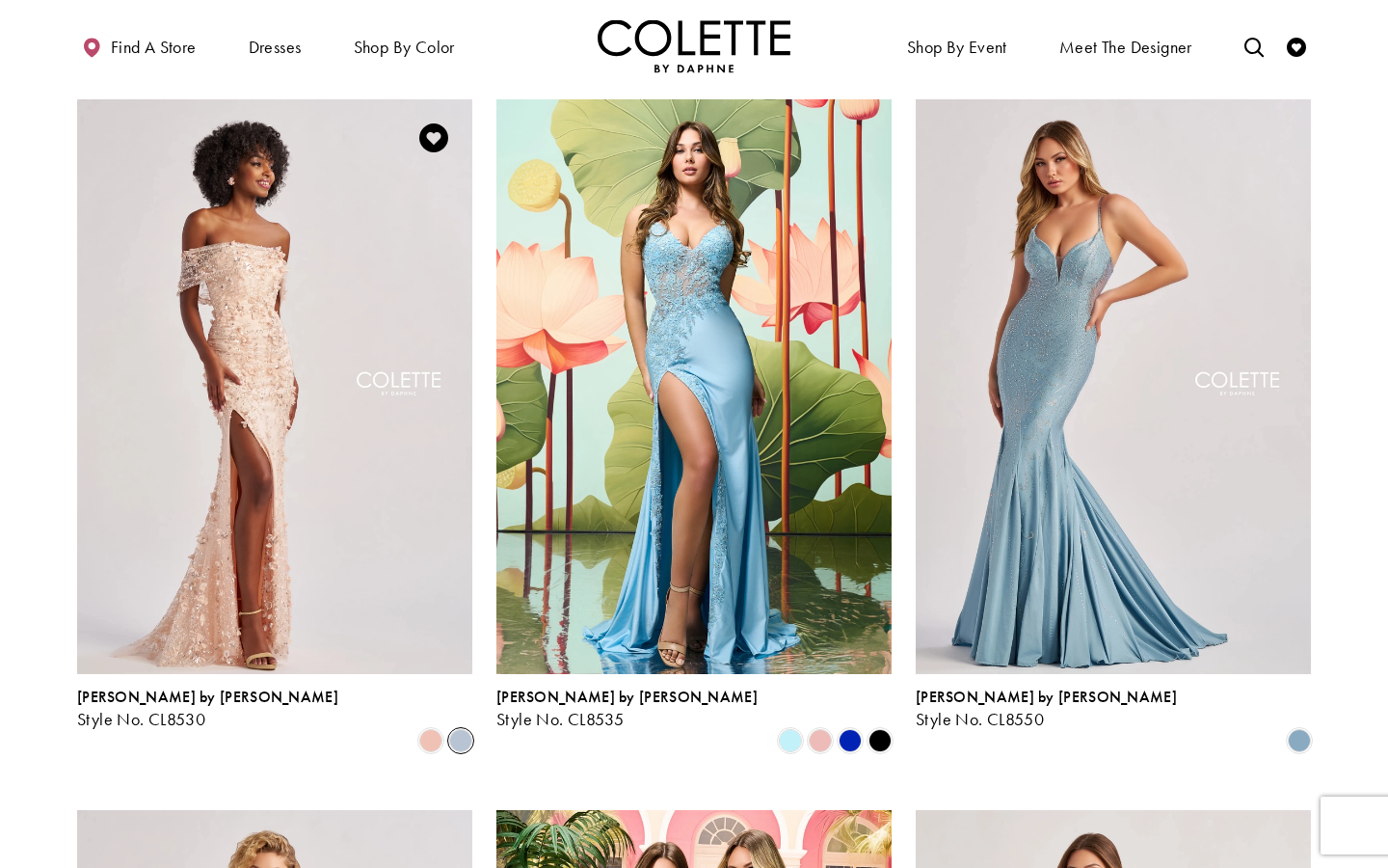
click at [452, 729] on span "Product List" at bounding box center [461, 741] width 23 height 23
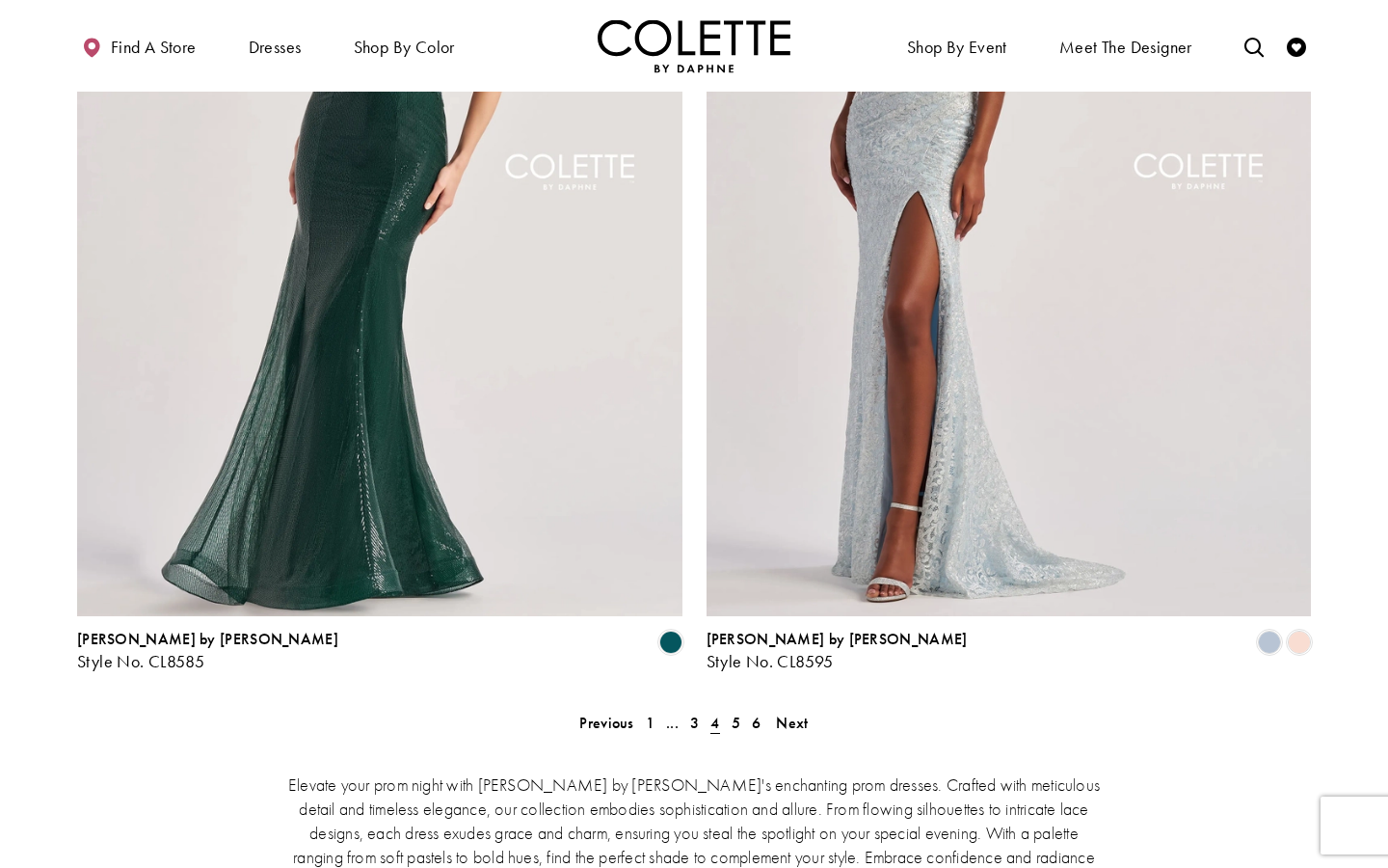
scroll to position [3712, 0]
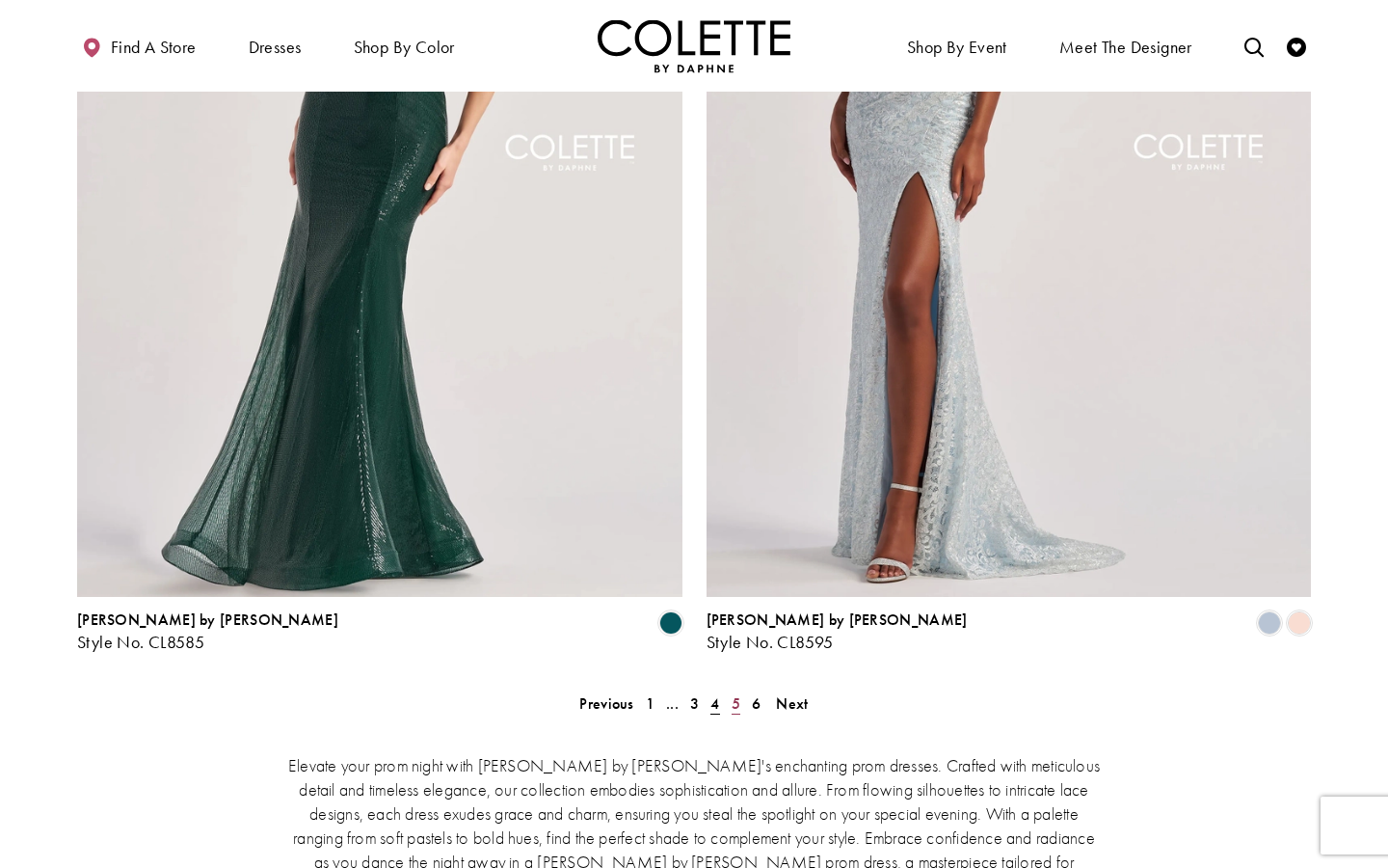
click at [733, 693] on span "5" at bounding box center [736, 703] width 9 height 21
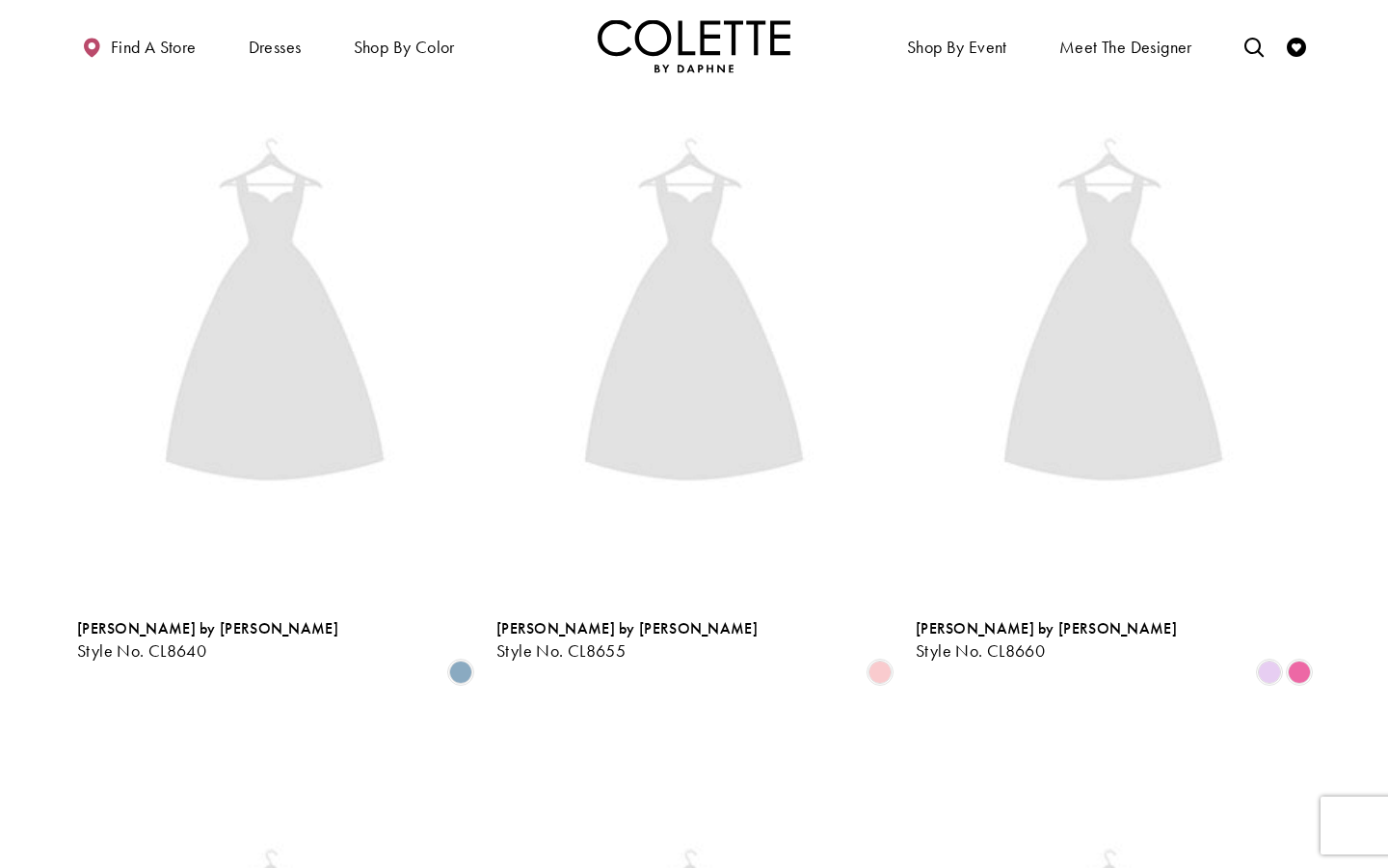
scroll to position [494, 0]
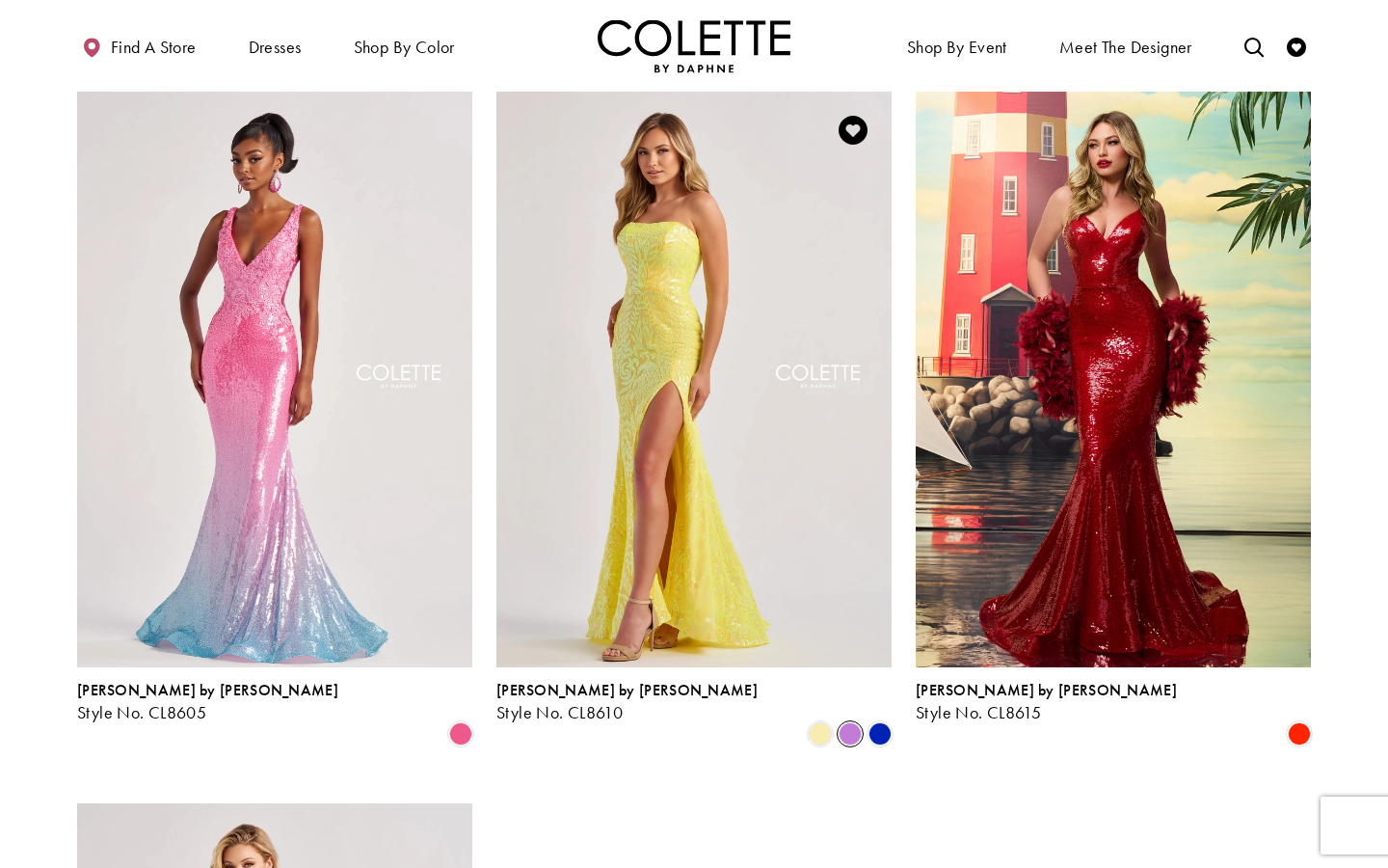
click at [855, 722] on span "Product List" at bounding box center [851, 734] width 23 height 23
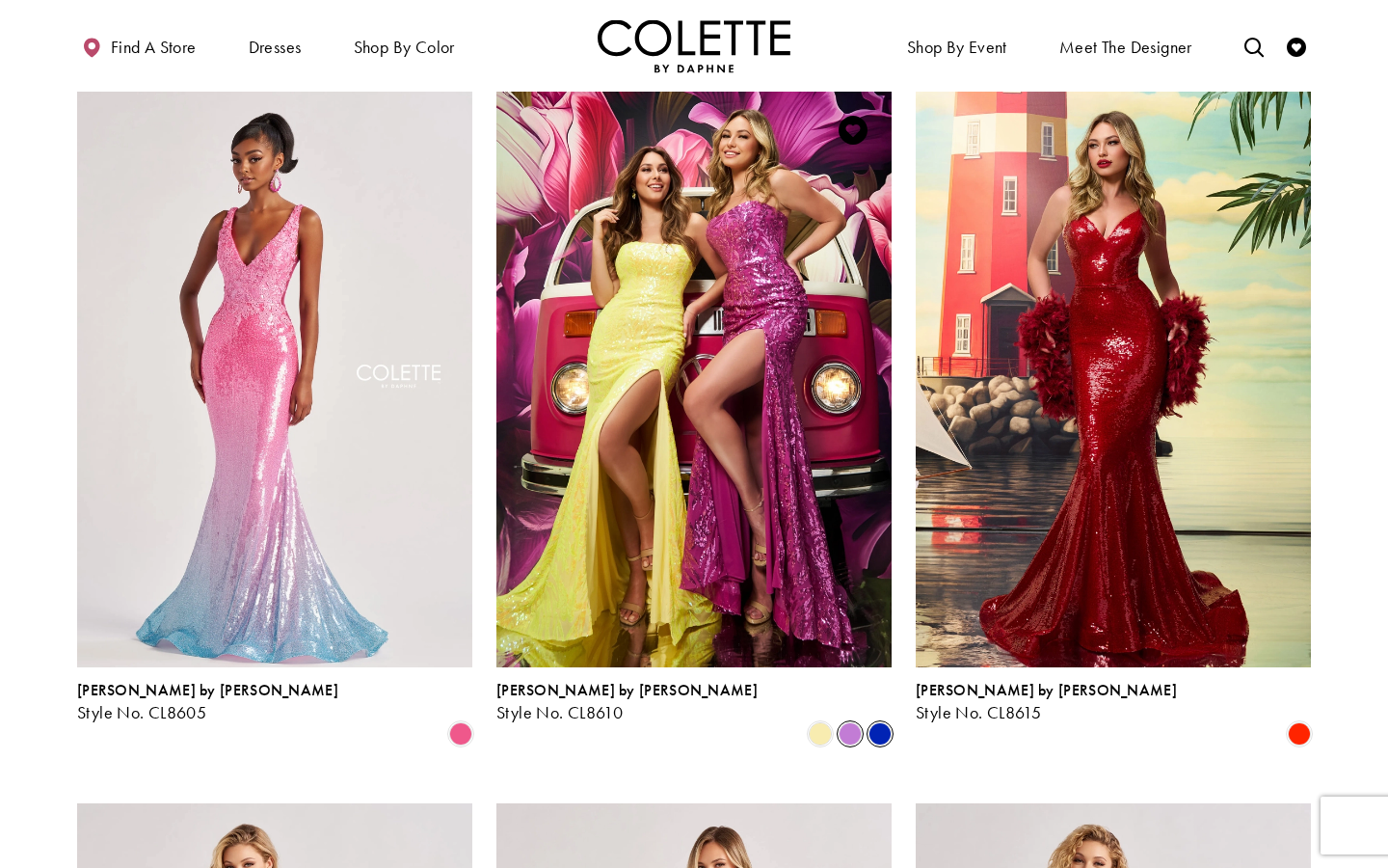
click at [878, 722] on span "Product List" at bounding box center [880, 734] width 23 height 23
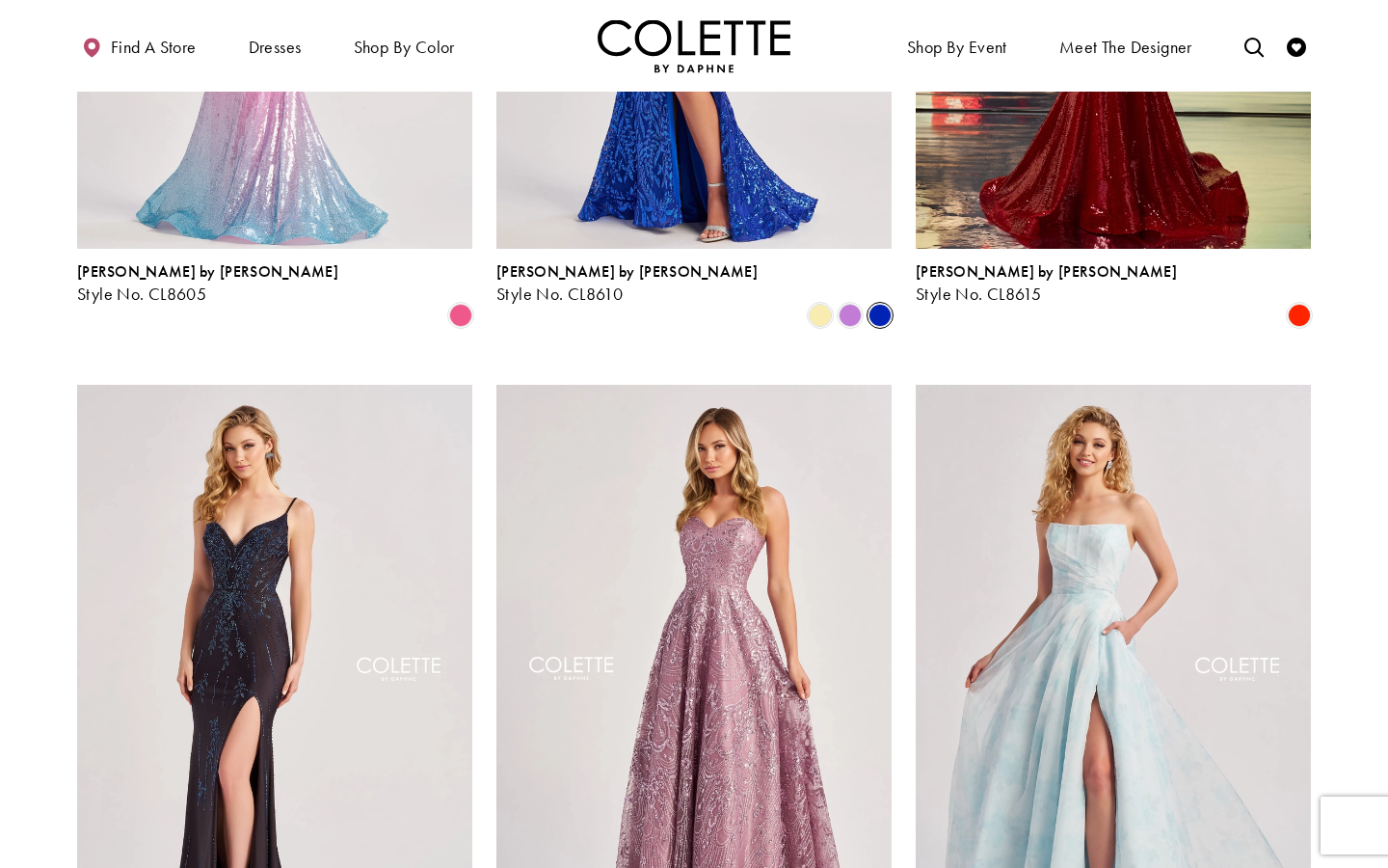
scroll to position [1182, 0]
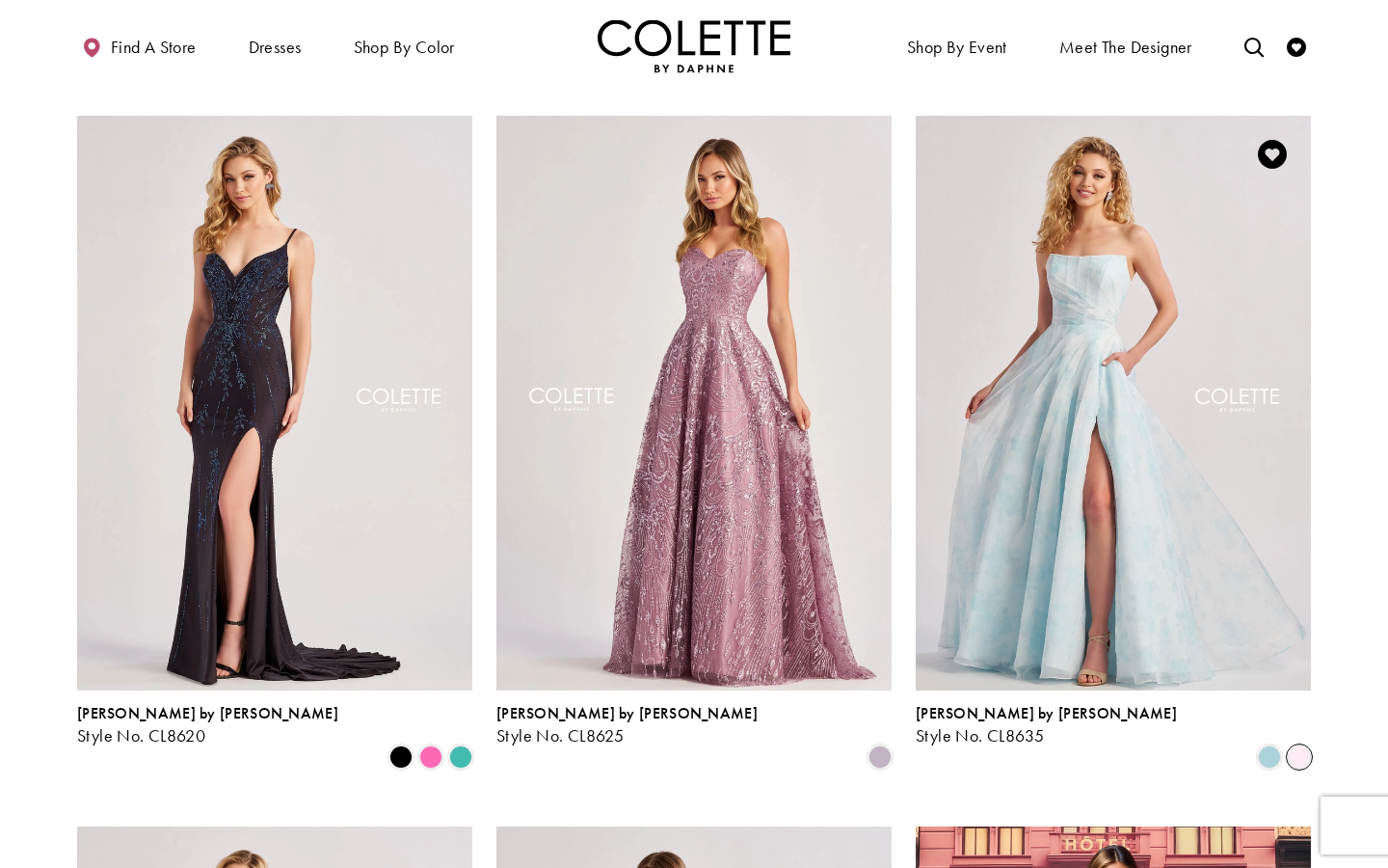
click at [1294, 745] on span "Product List" at bounding box center [1300, 756] width 23 height 23
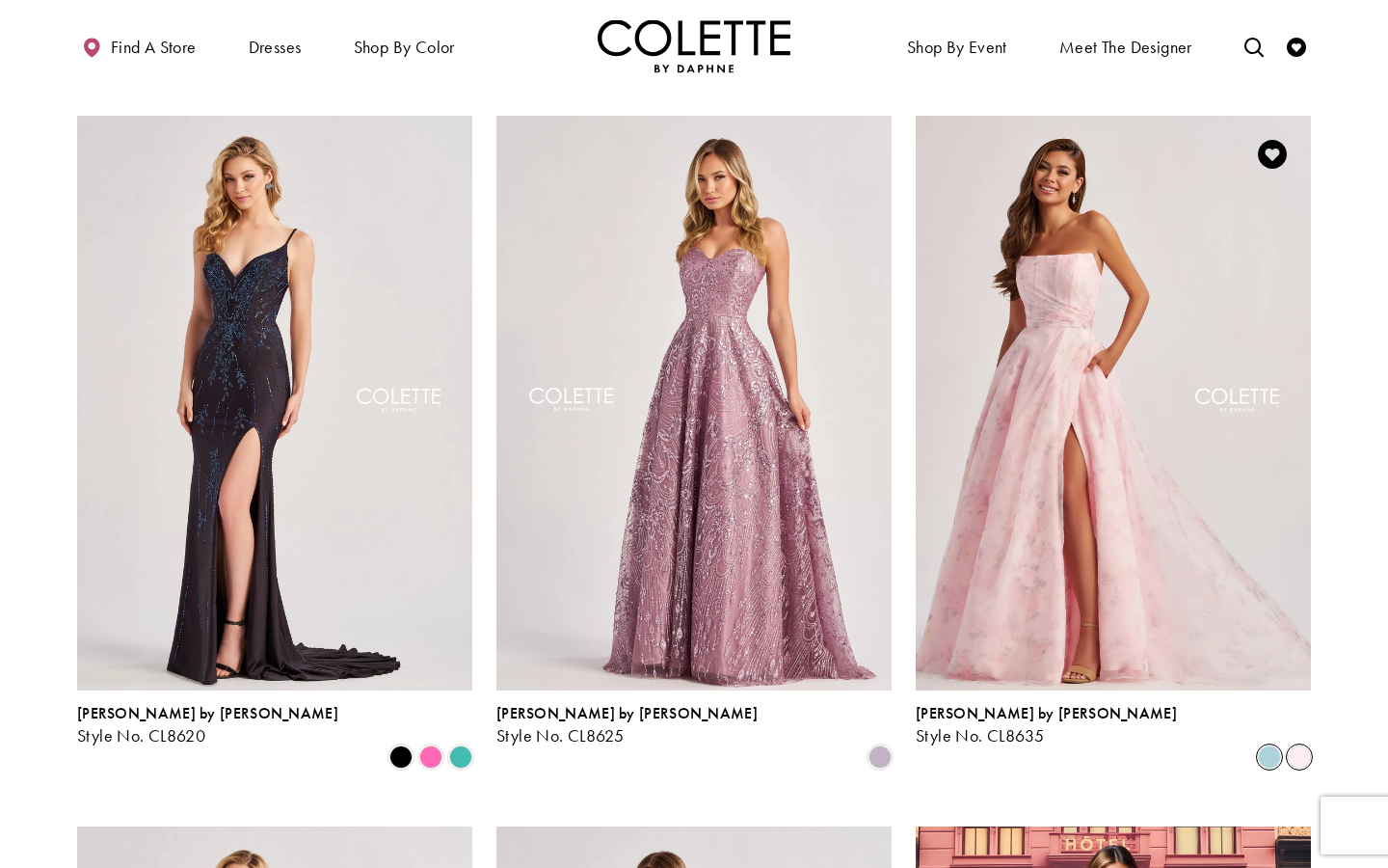
click at [1267, 745] on span "Product List" at bounding box center [1270, 756] width 23 height 23
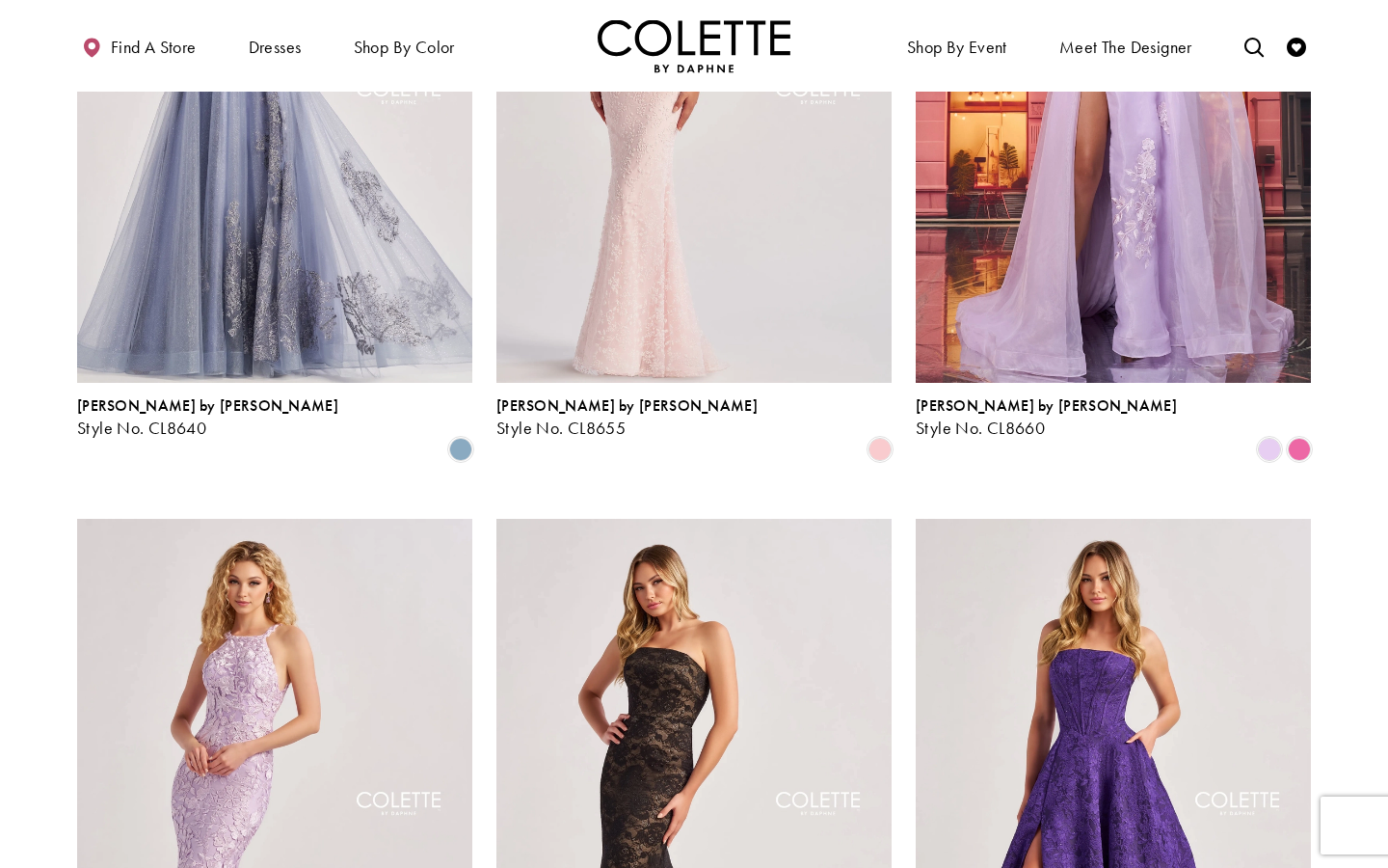
scroll to position [2450, 0]
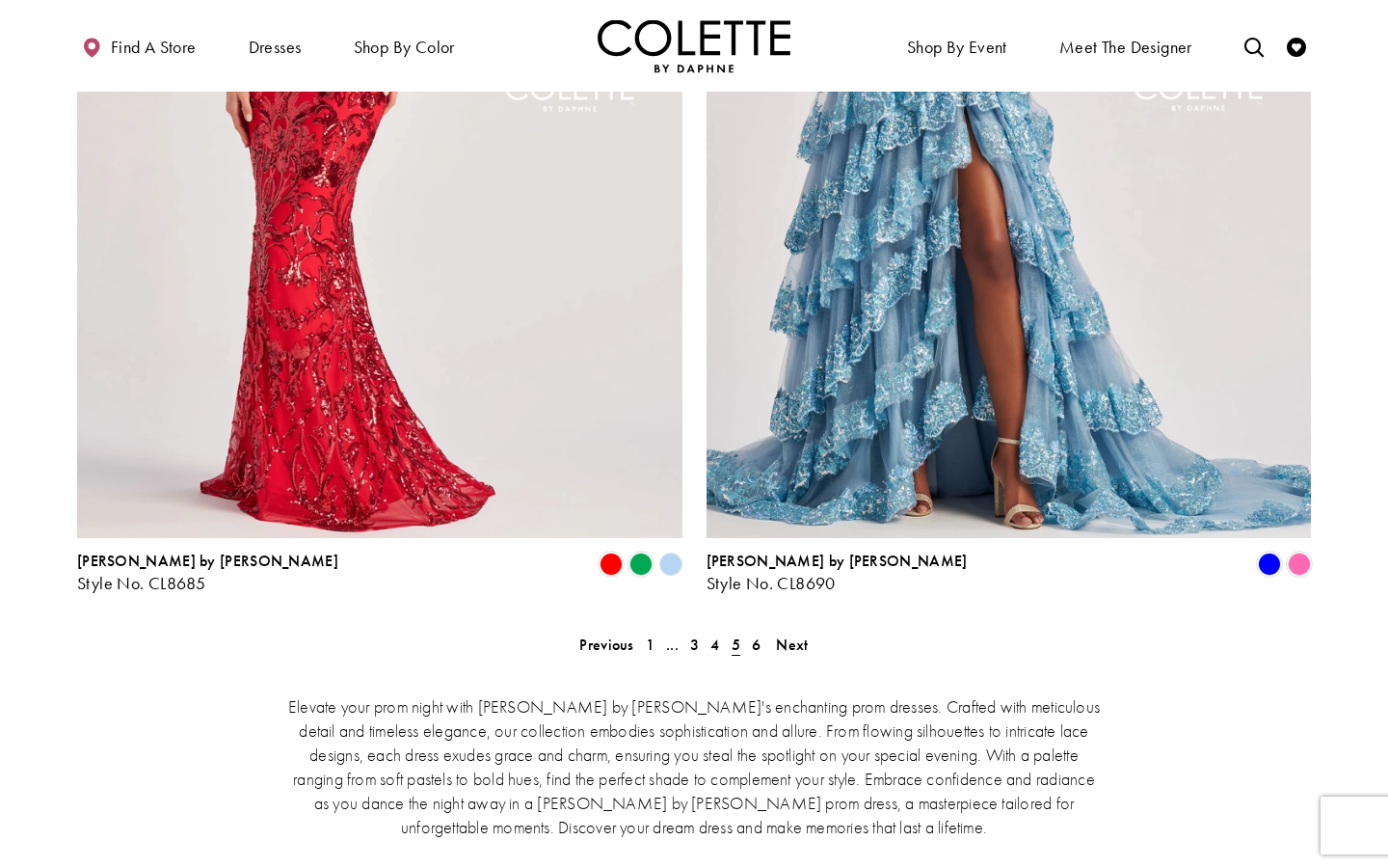
scroll to position [3779, 0]
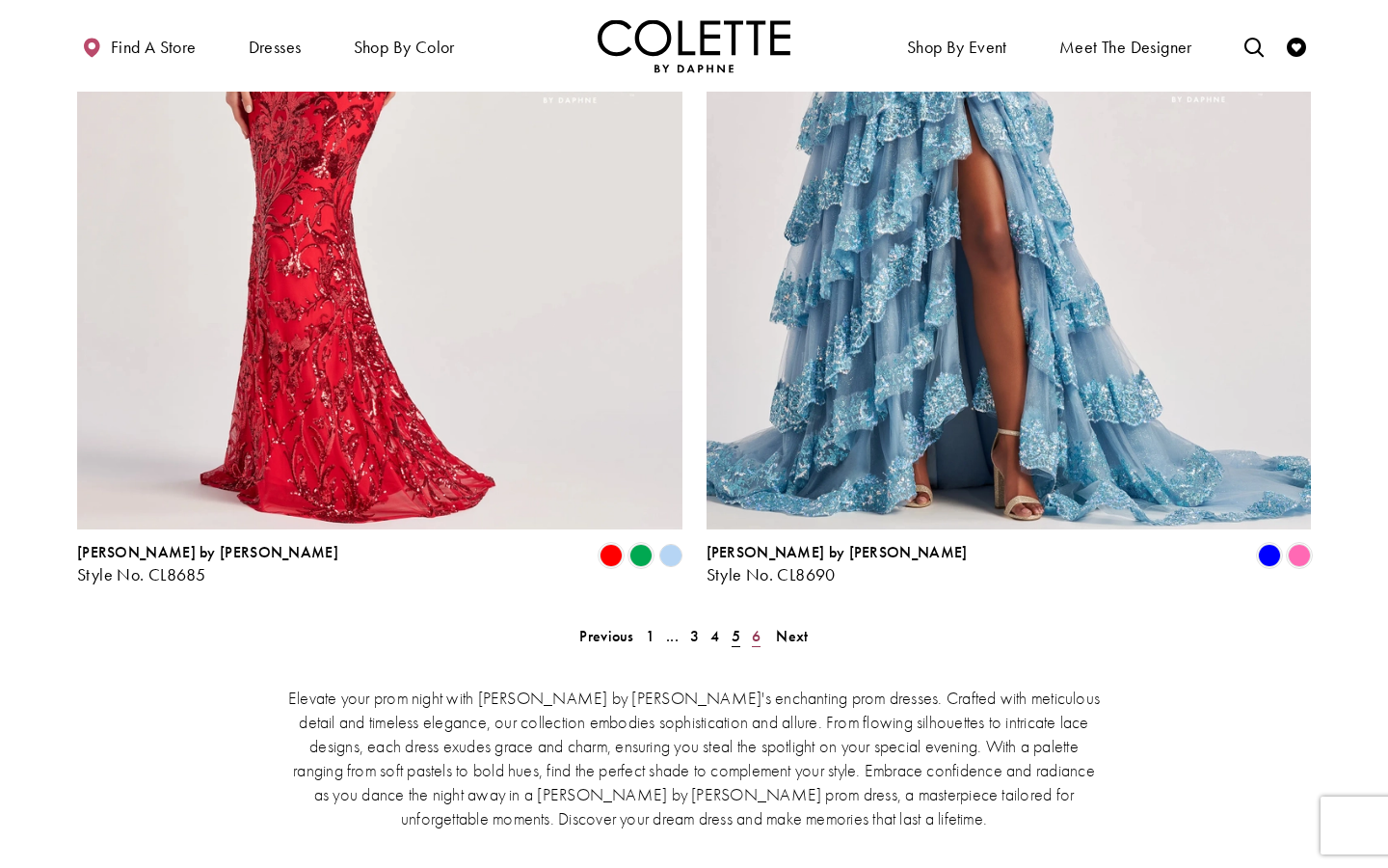
click at [762, 621] on link "6" at bounding box center [756, 635] width 21 height 28
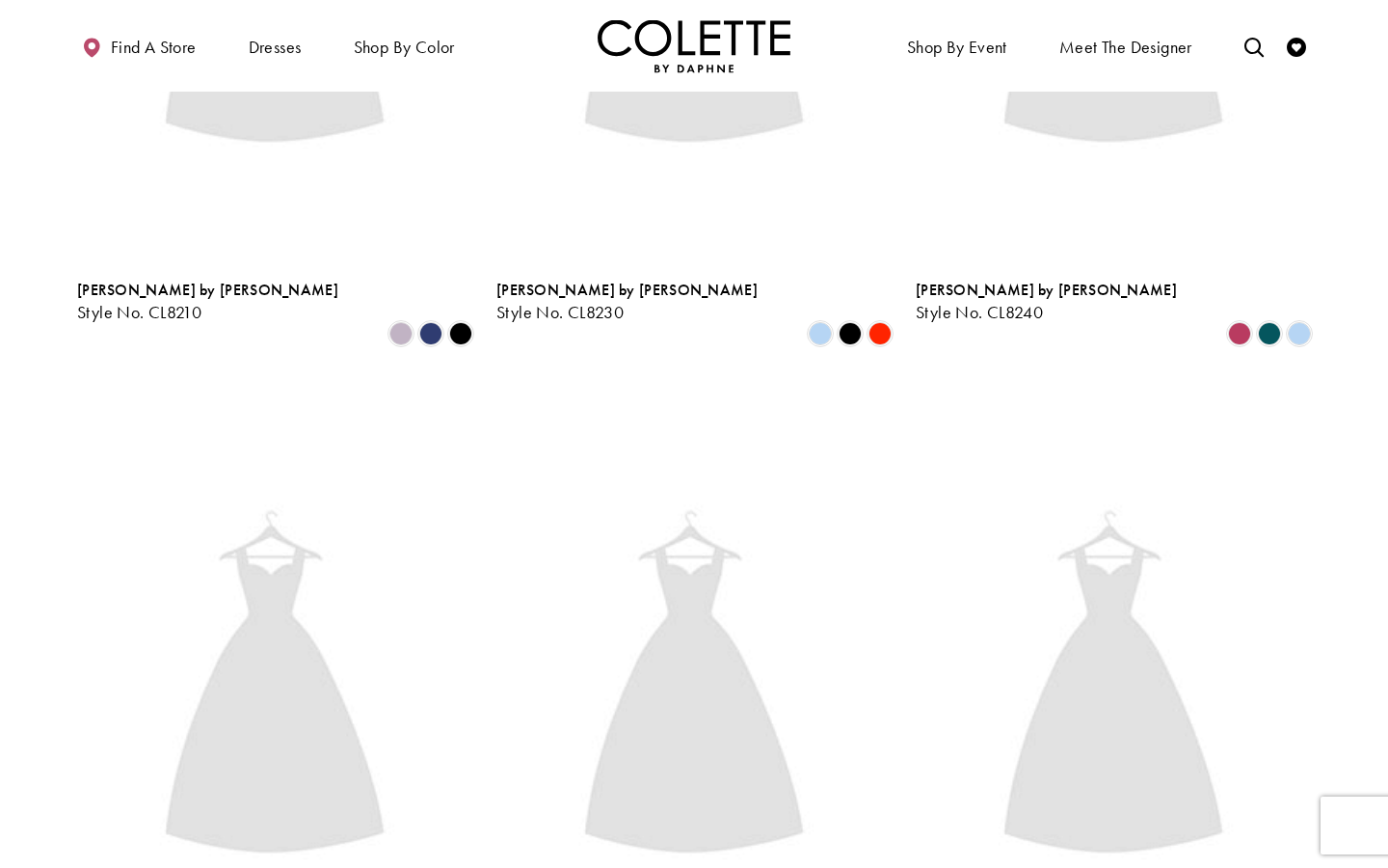
scroll to position [494, 0]
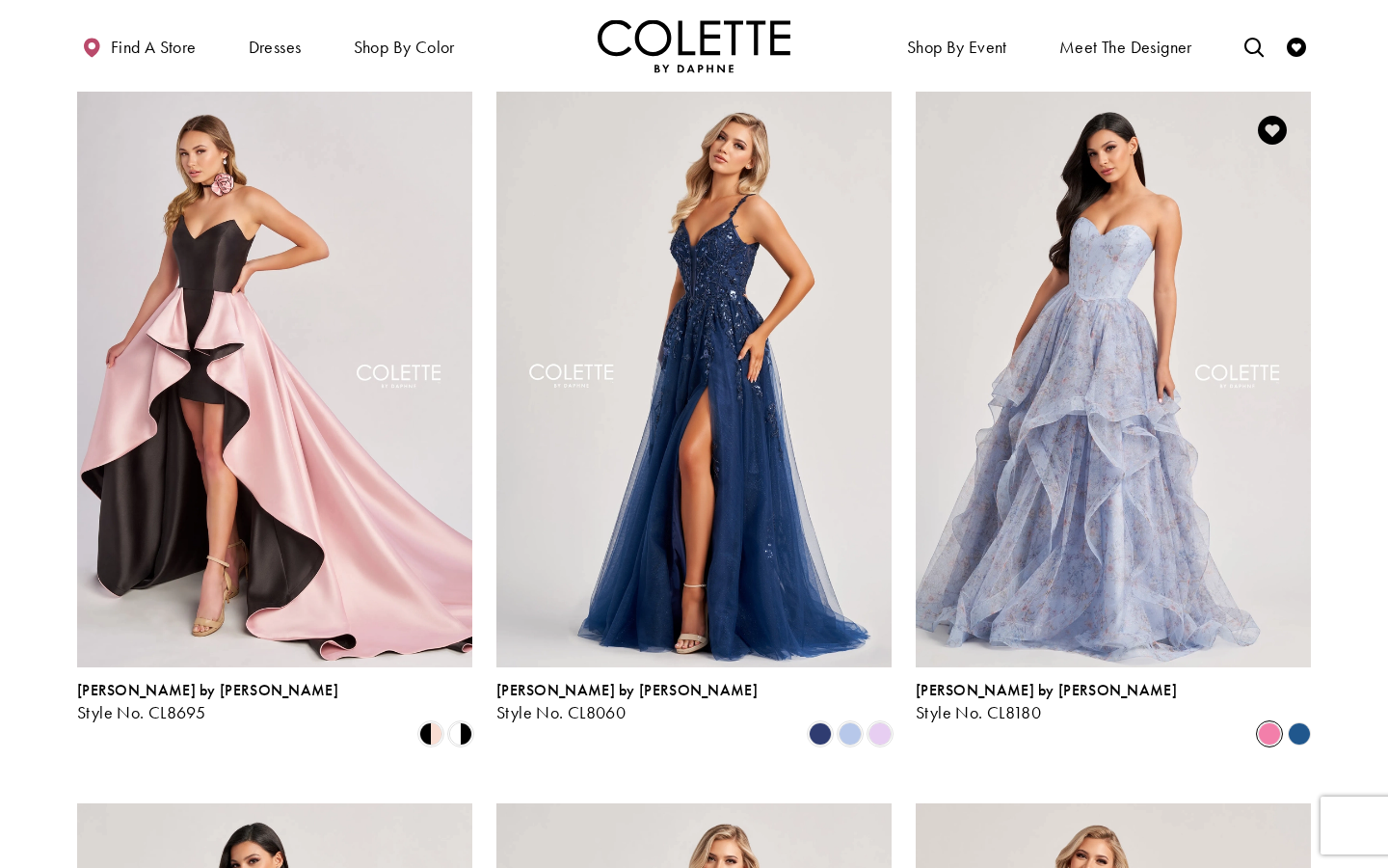
click at [1269, 722] on span "Product List" at bounding box center [1270, 734] width 23 height 23
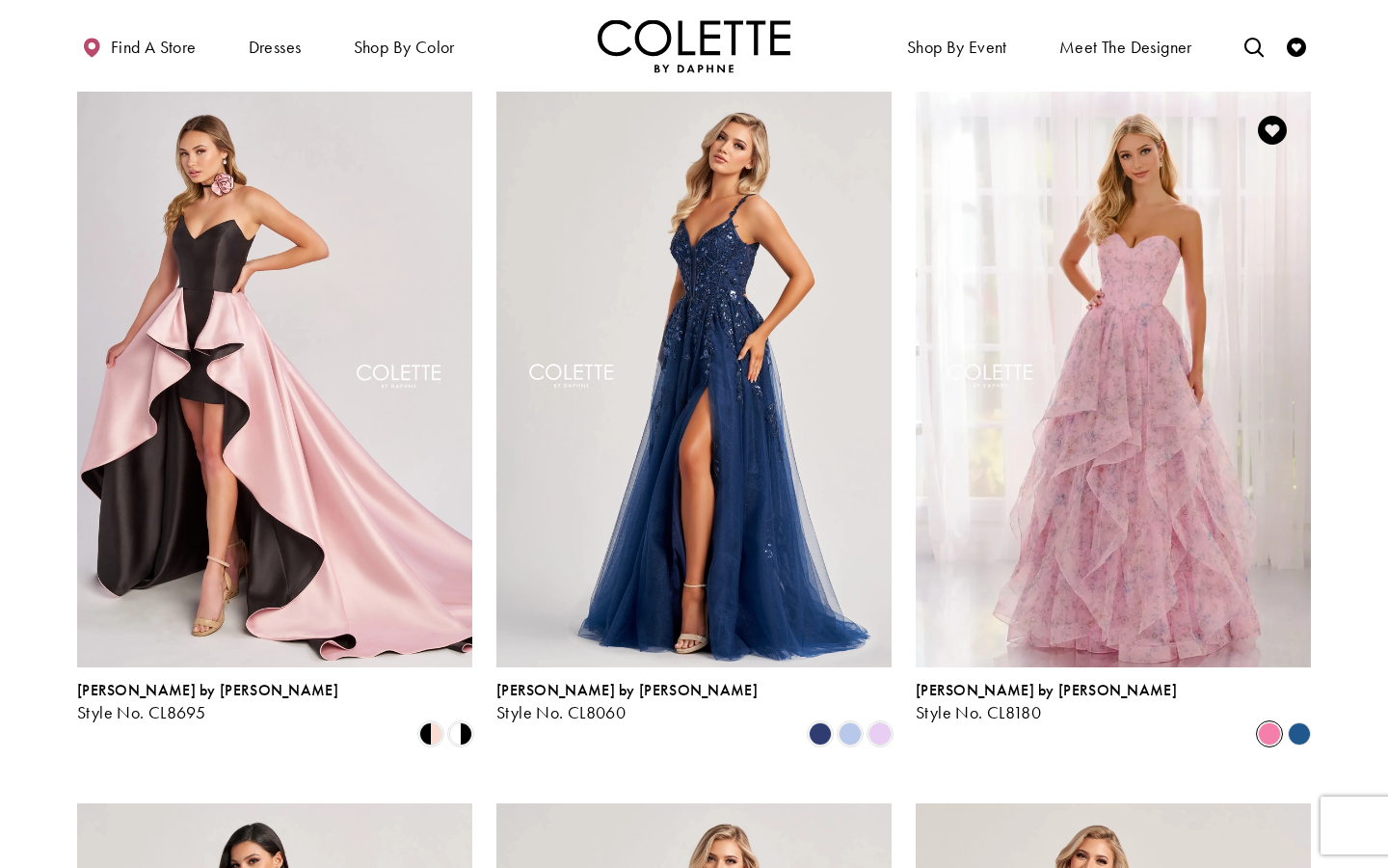
click at [1301, 718] on polygon "Product List" at bounding box center [1299, 733] width 30 height 30
click at [1295, 718] on polygon "Product List" at bounding box center [1299, 733] width 30 height 30
click at [1299, 718] on polygon "Product List" at bounding box center [1299, 733] width 30 height 30
click at [1275, 722] on span "Product List" at bounding box center [1270, 734] width 23 height 23
click at [1189, 727] on div "Colette by Daphne Style No. CL8180 Skip Color List #daf9e7c11a to end Color Lis…" at bounding box center [1114, 418] width 419 height 710
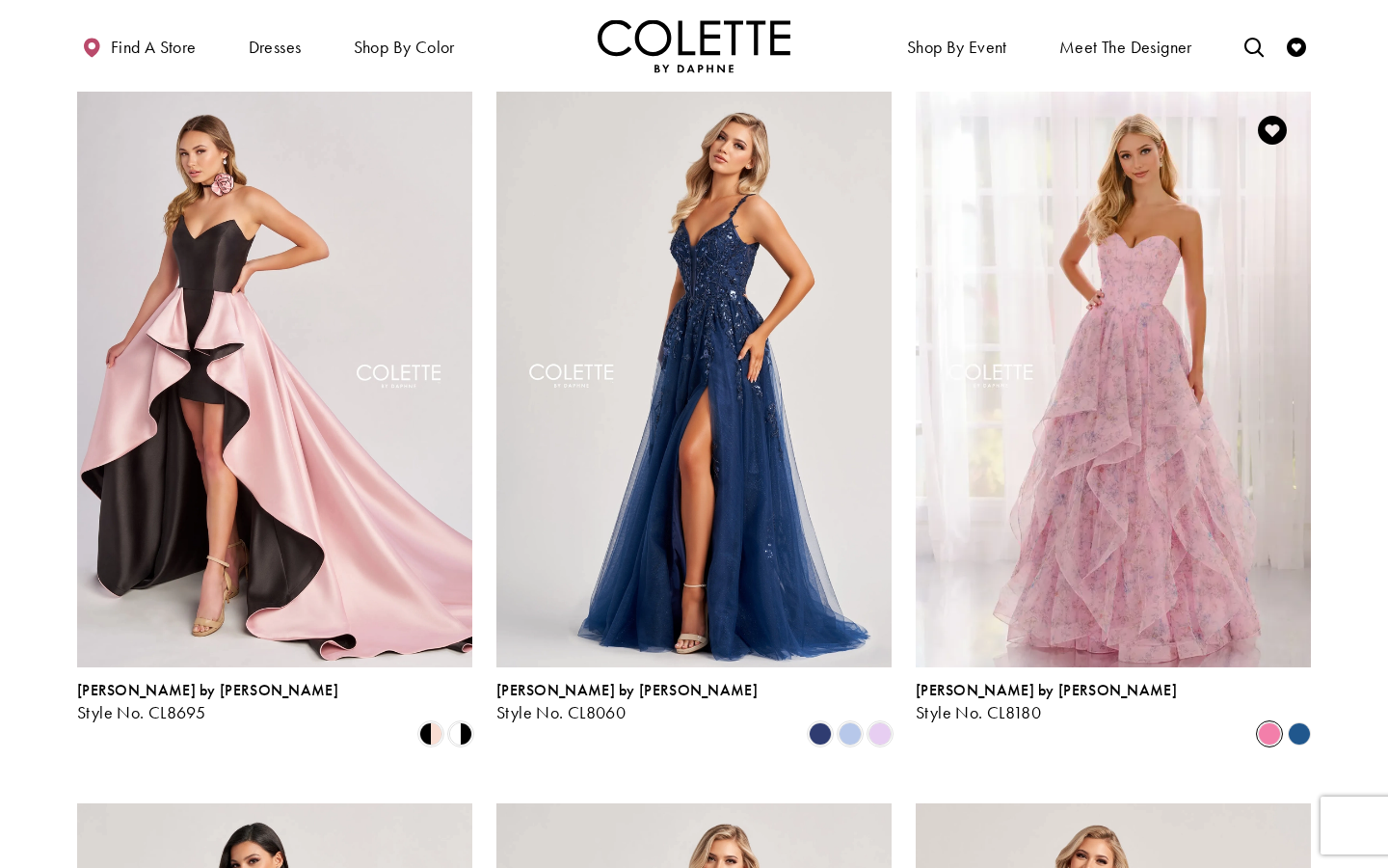
click at [1295, 718] on polygon "Product List" at bounding box center [1299, 733] width 30 height 30
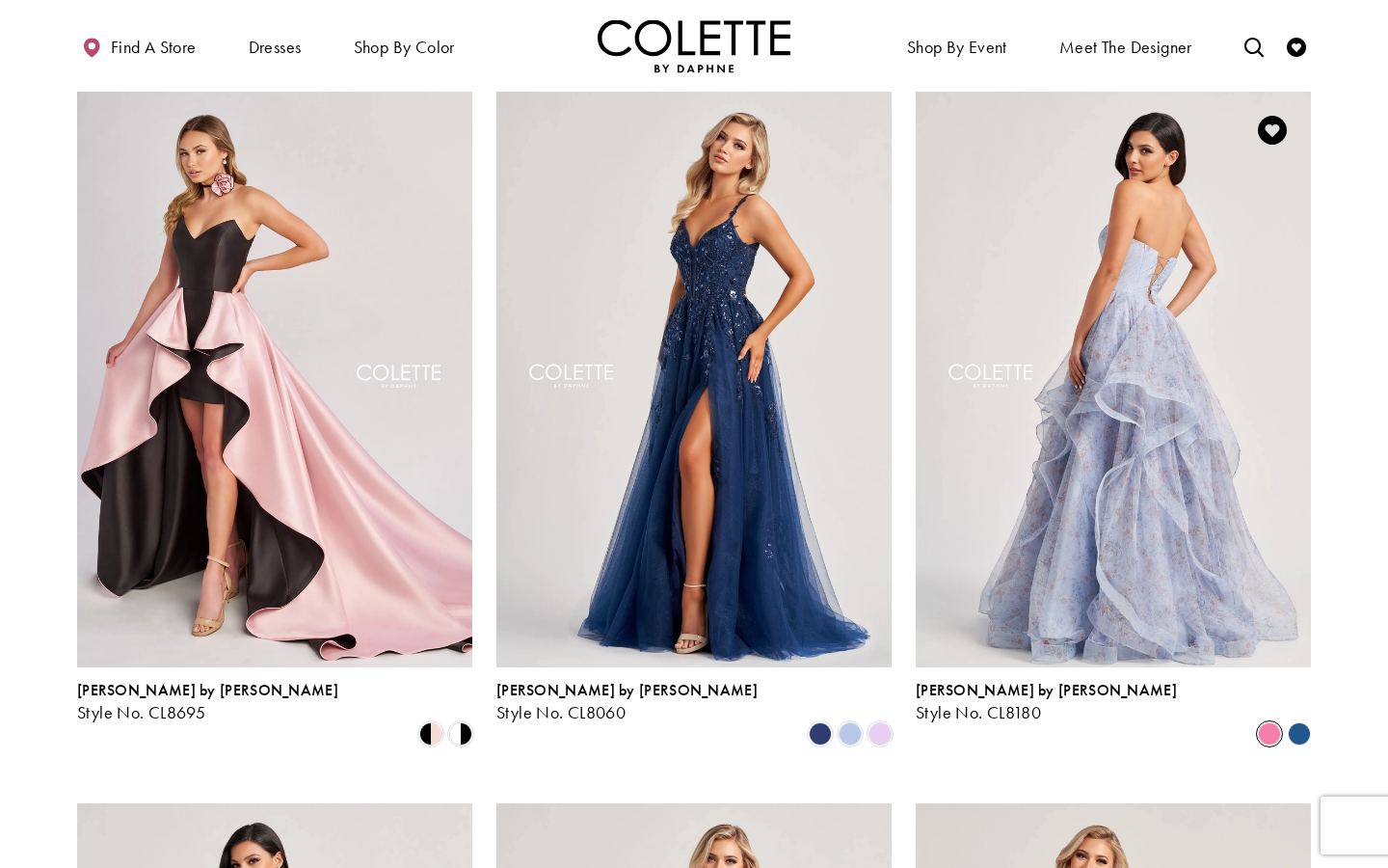
click at [1158, 577] on img "Visit Colette by Daphne Style No. CL8180 Page" at bounding box center [1114, 379] width 395 height 574
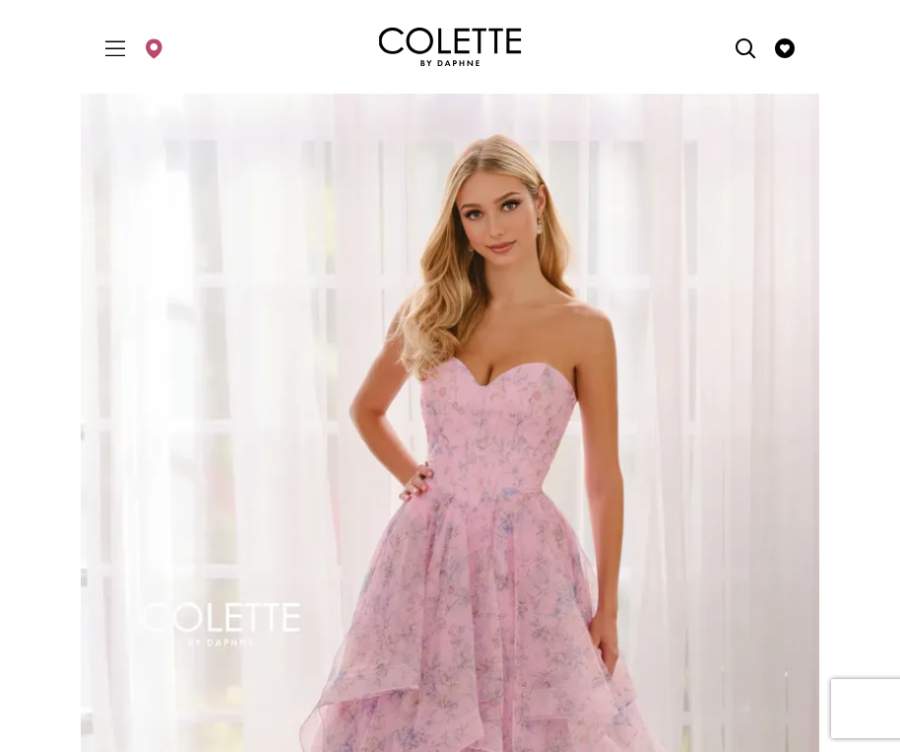
scroll to position [372, 0]
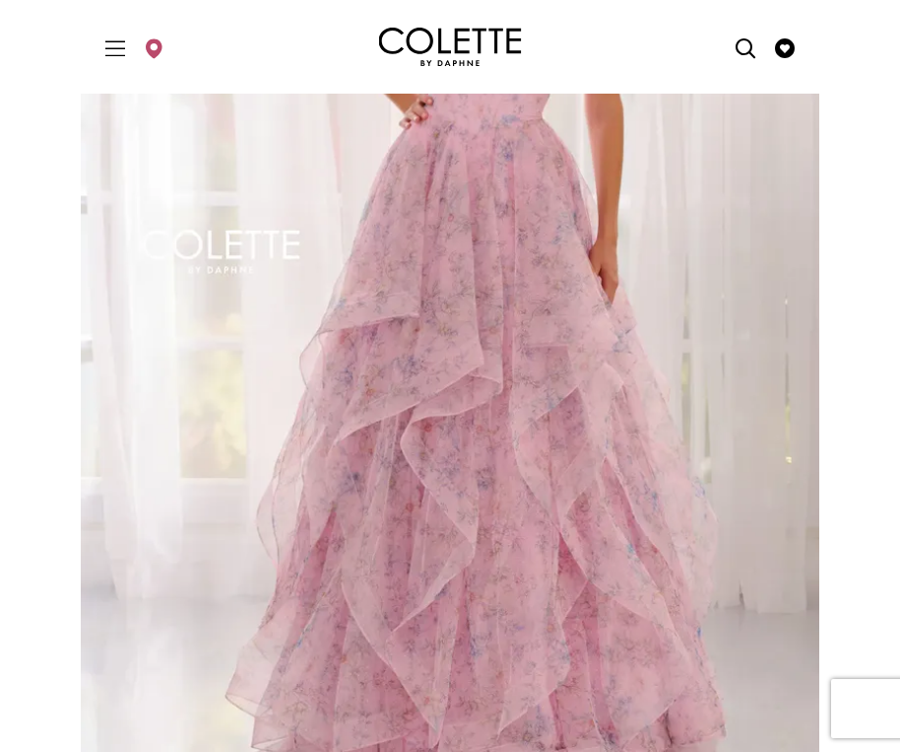
drag, startPoint x: 475, startPoint y: 343, endPoint x: -115, endPoint y: 4, distance: 680.4
drag, startPoint x: 298, startPoint y: 342, endPoint x: 15, endPoint y: 240, distance: 301.3
click at [15, 240] on section "Pause autoplay Previous Slide Next Slide 0 1 2 3 4 Click to zoom 1 2 3 4" at bounding box center [450, 588] width 900 height 1734
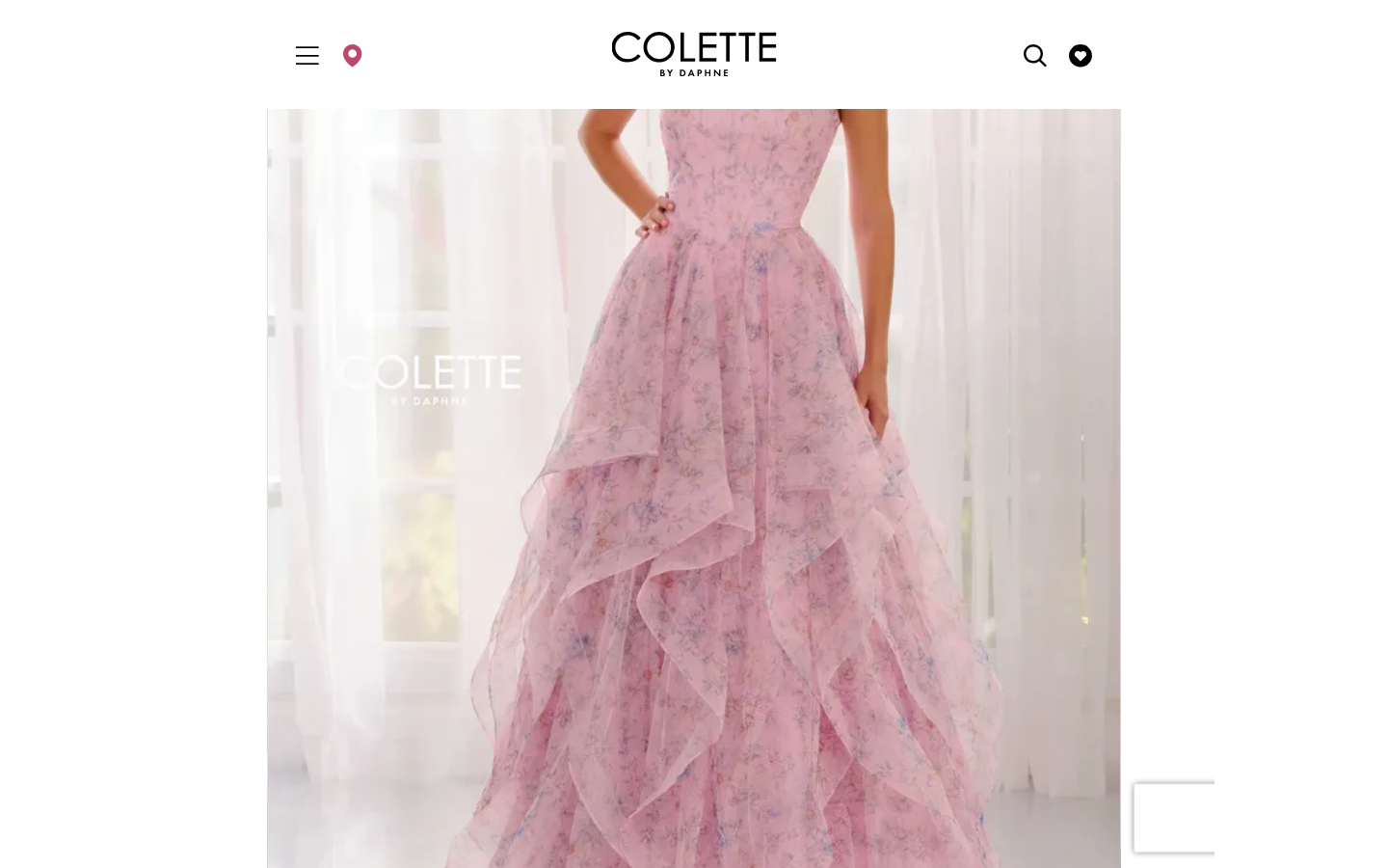
scroll to position [276, 0]
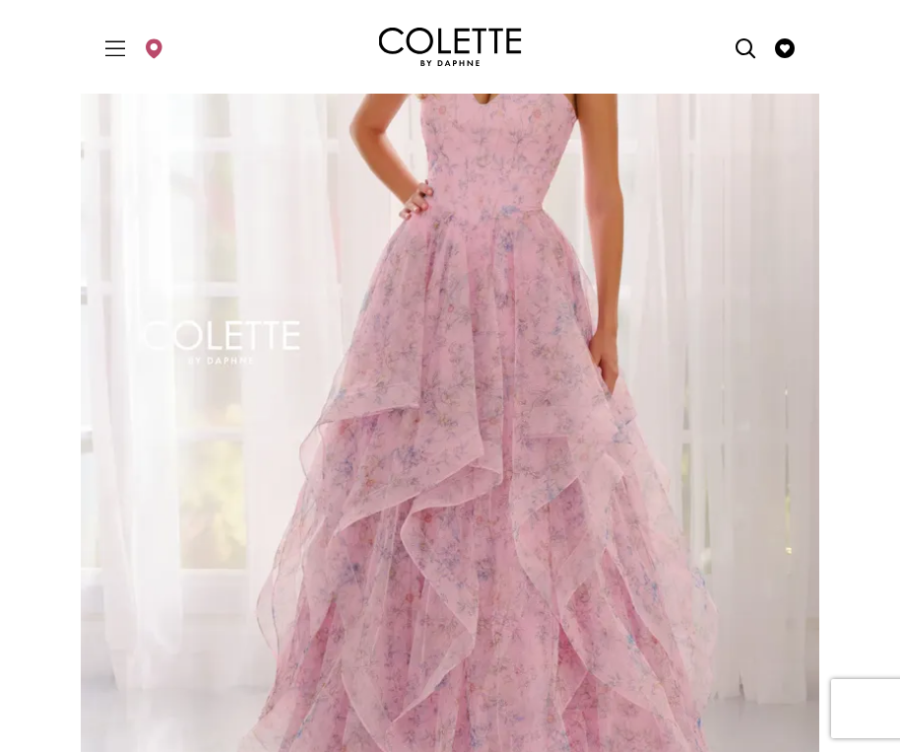
click at [125, 156] on img "Full size Style CL8180 Colette by Daphne #0 Pink Multi frontface vertical pictu…" at bounding box center [450, 366] width 739 height 1108
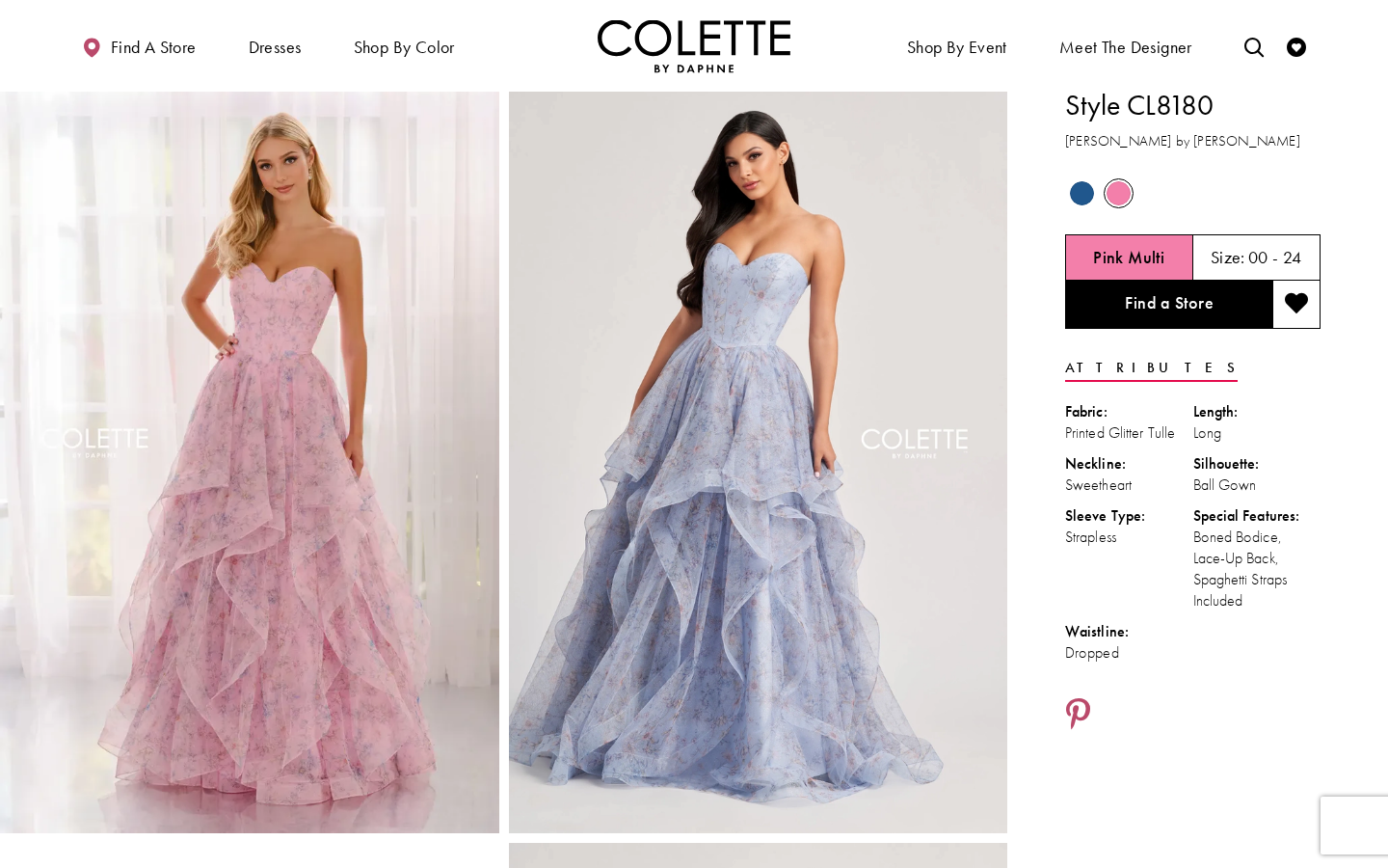
scroll to position [0, 0]
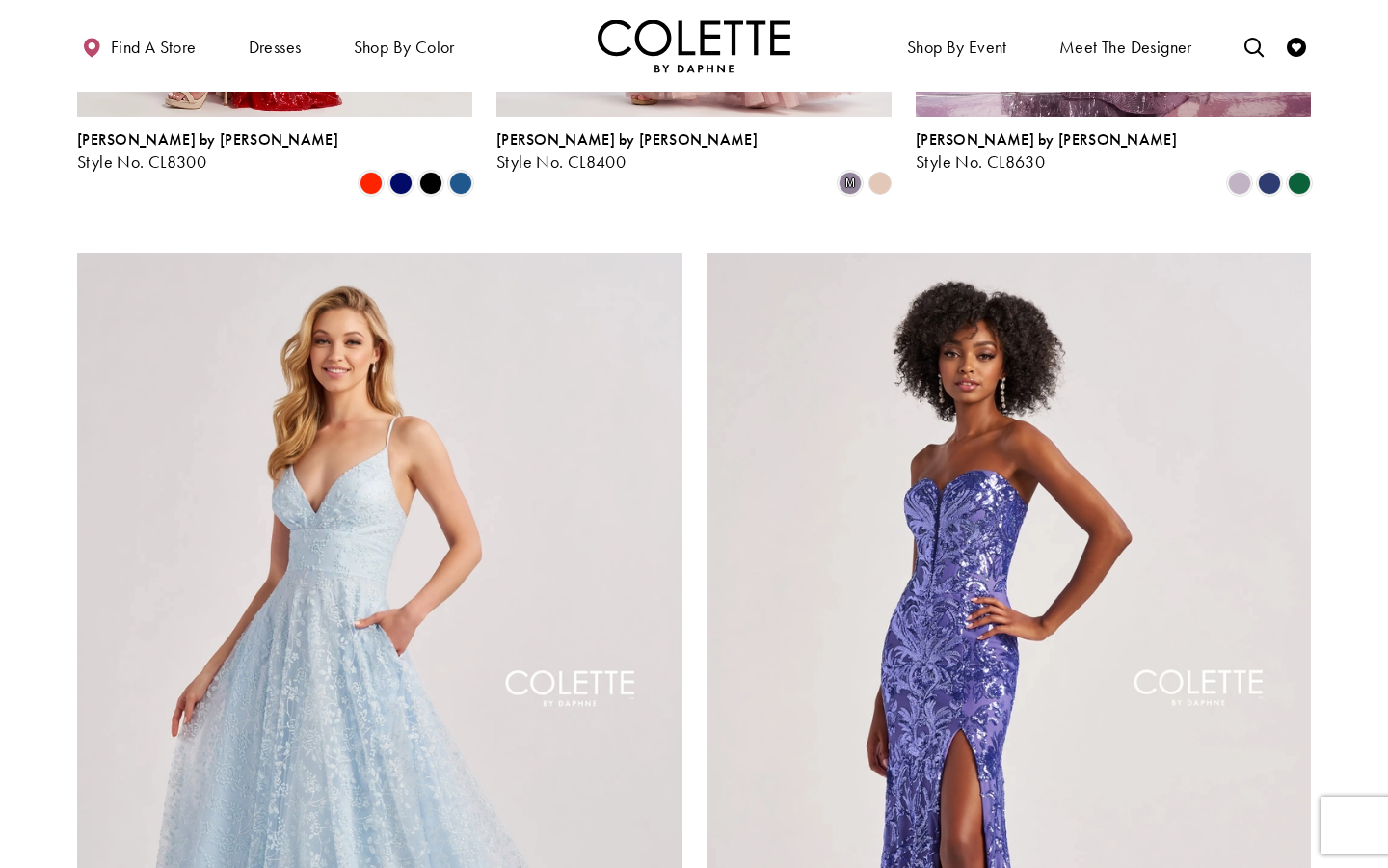
scroll to position [1718, 0]
